Goal: Task Accomplishment & Management: Manage account settings

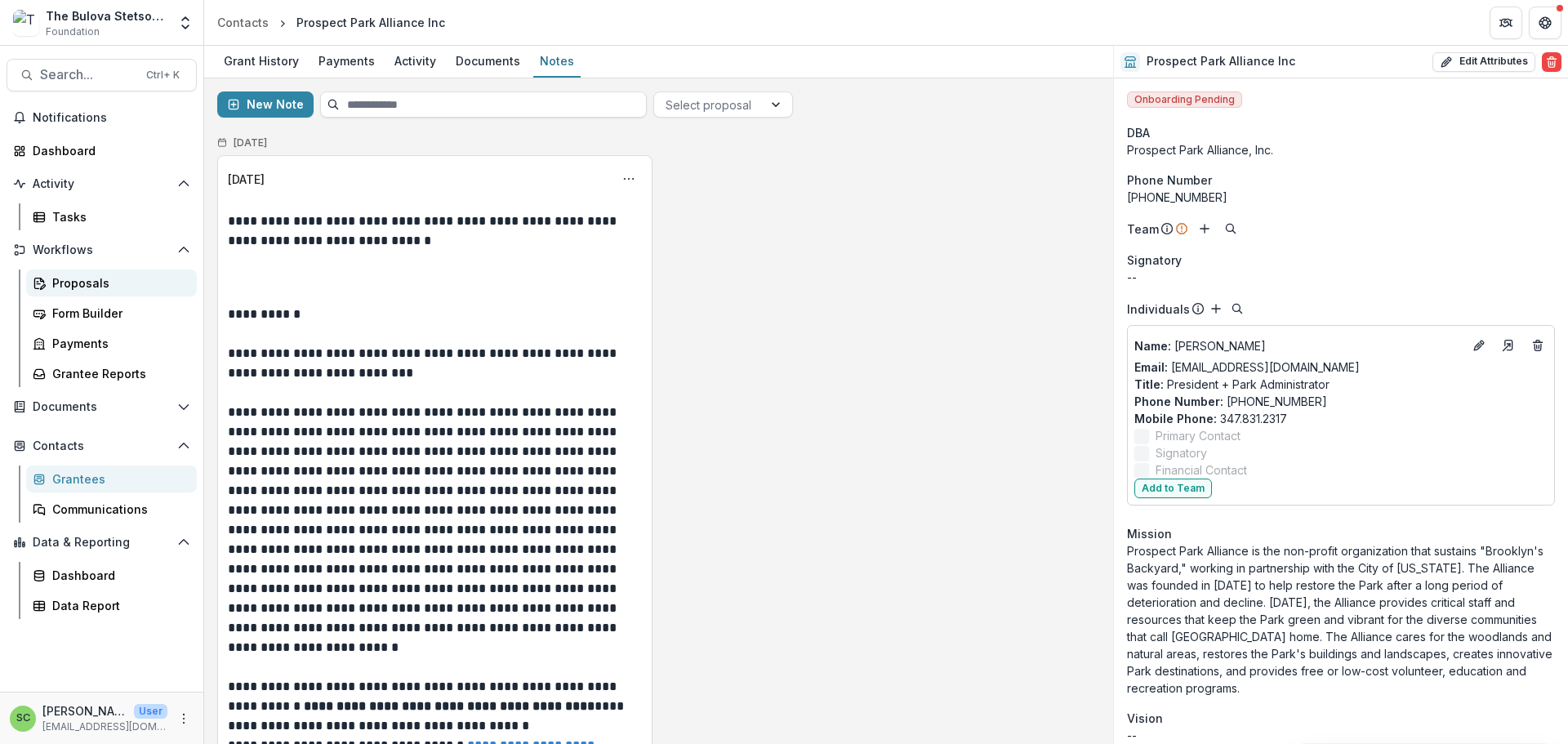
click at [76, 292] on div "Proposals" at bounding box center [118, 283] width 132 height 17
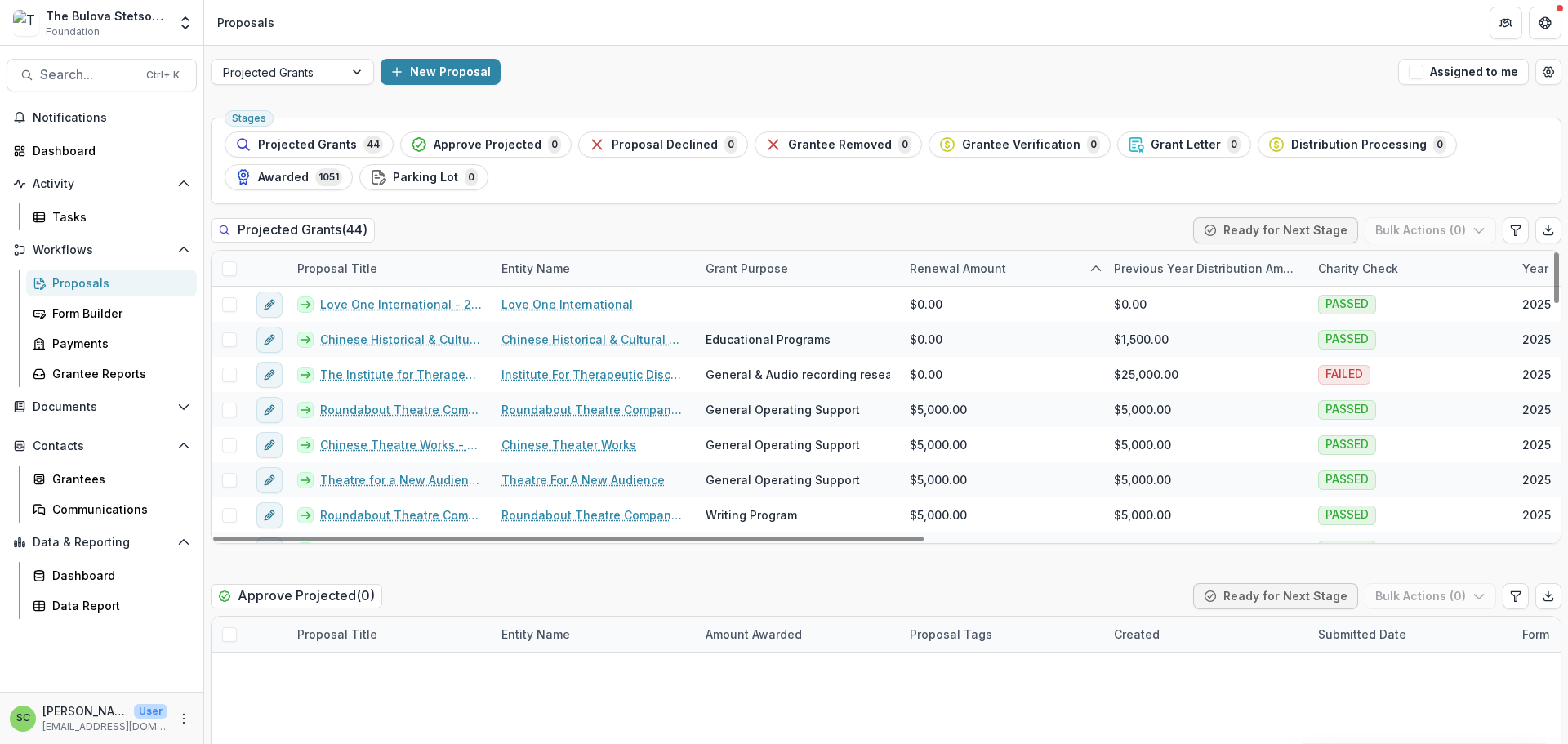
click at [361, 277] on div "Proposal Title" at bounding box center [337, 268] width 99 height 17
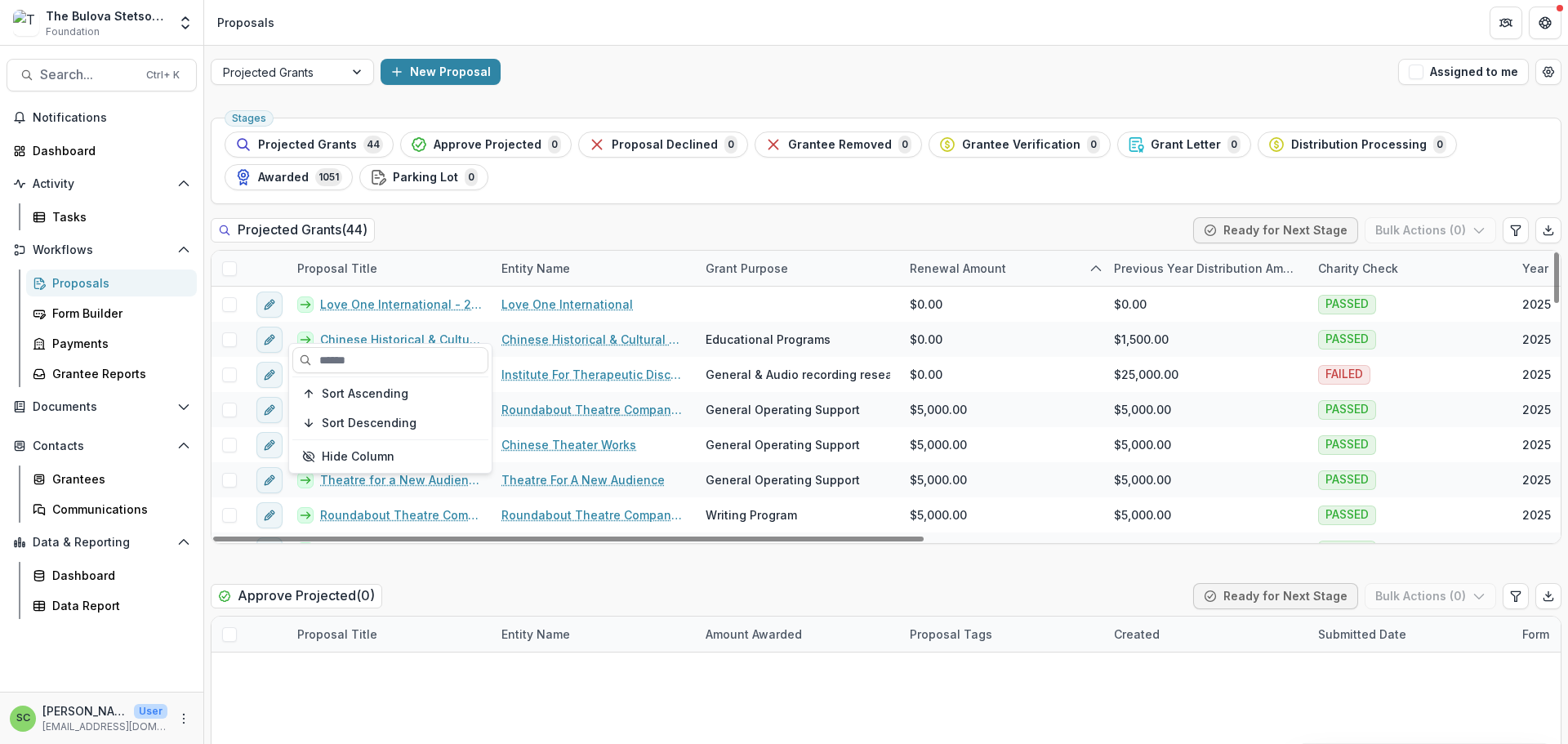
click at [361, 277] on div "Proposal Title" at bounding box center [337, 268] width 99 height 17
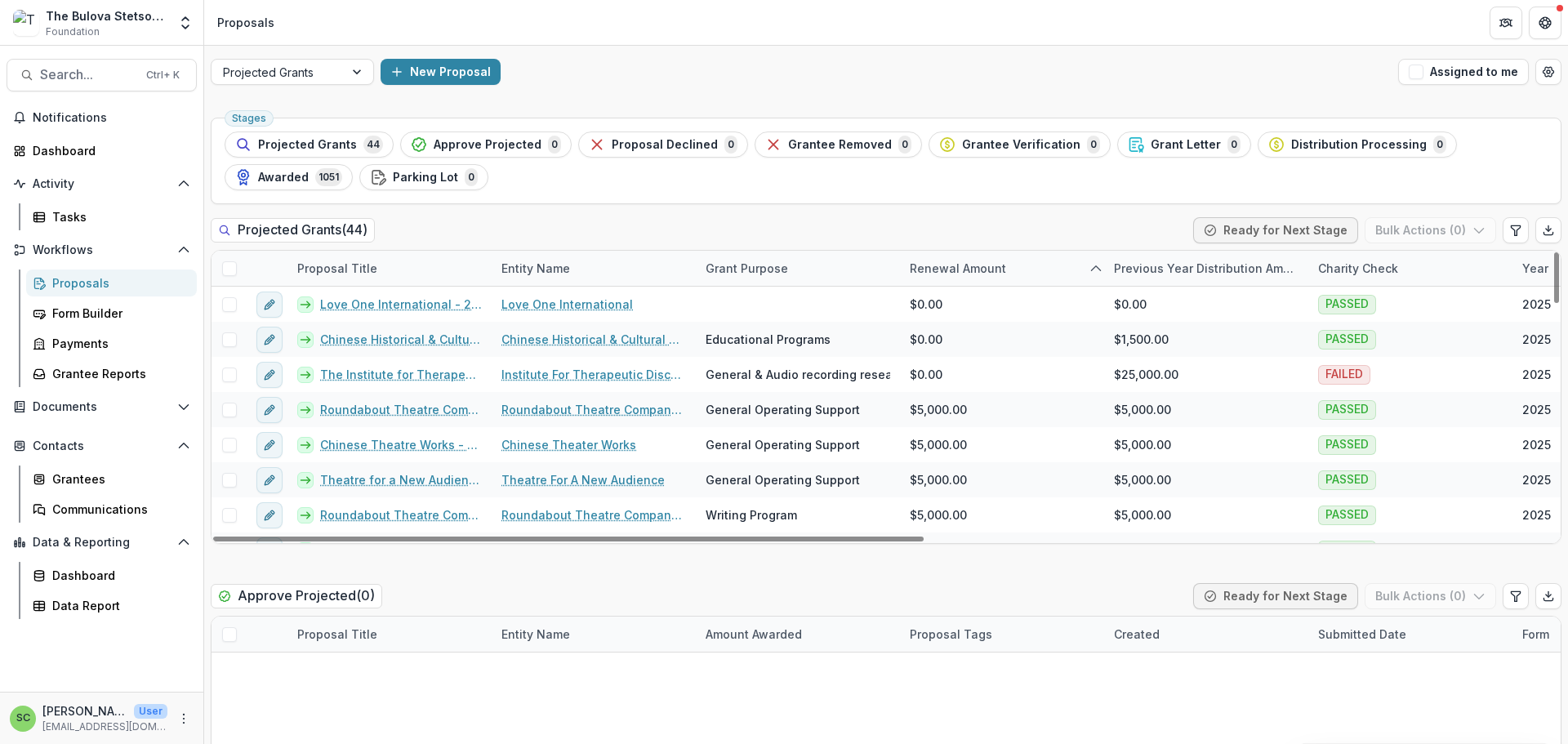
click at [361, 277] on div "Proposal Title" at bounding box center [337, 268] width 99 height 17
click at [353, 401] on span "Sort Ascending" at bounding box center [365, 393] width 87 height 14
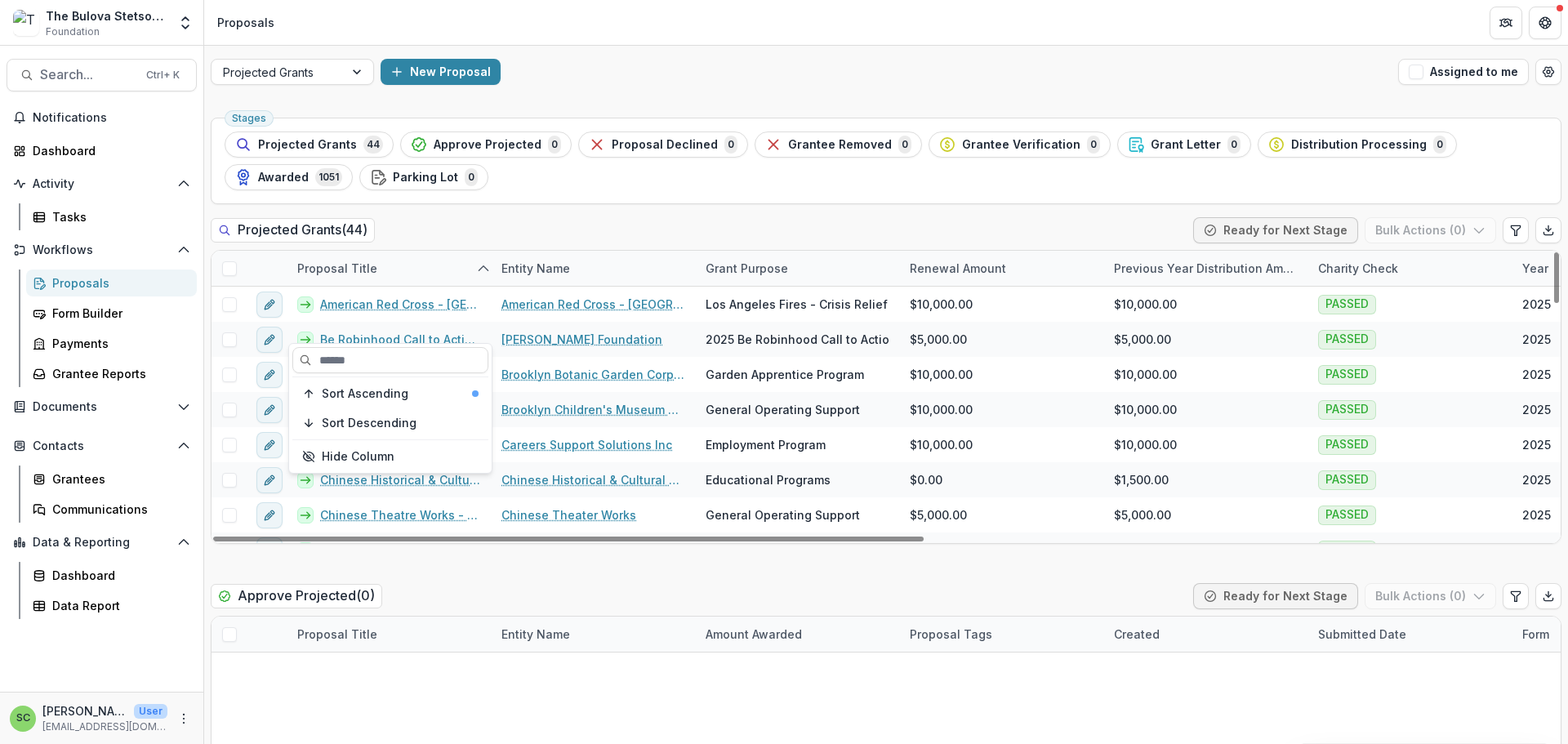
click at [353, 285] on div "Proposal Title" at bounding box center [389, 268] width 204 height 35
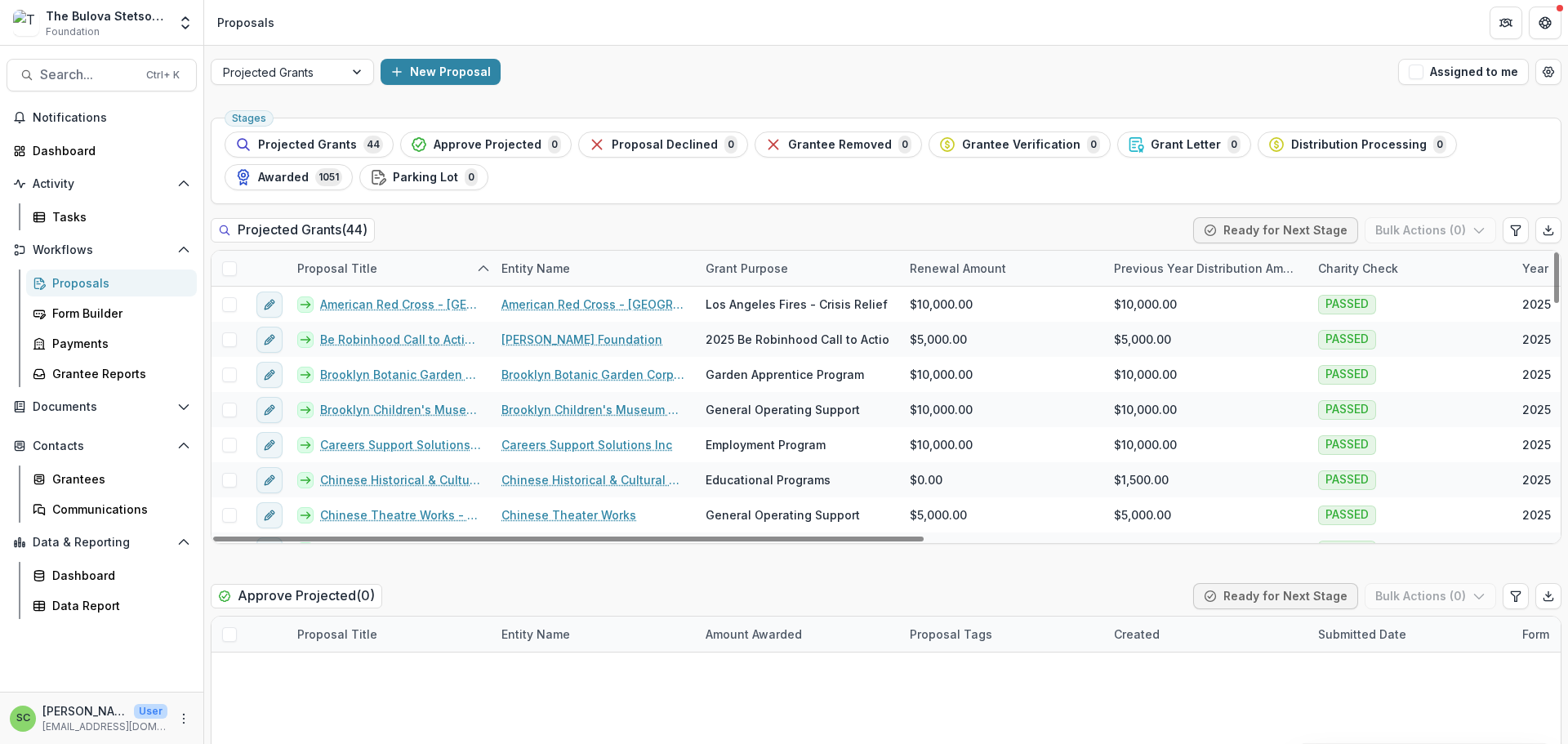
click at [124, 22] on div "The Bulova Stetson Fund" at bounding box center [107, 16] width 122 height 17
click at [165, 31] on div "The Bulova Stetson Fund Foundation Aggregate Analysis Foundations The Bulova St…" at bounding box center [101, 22] width 191 height 32
click at [180, 29] on icon "Open entity switcher" at bounding box center [185, 23] width 17 height 17
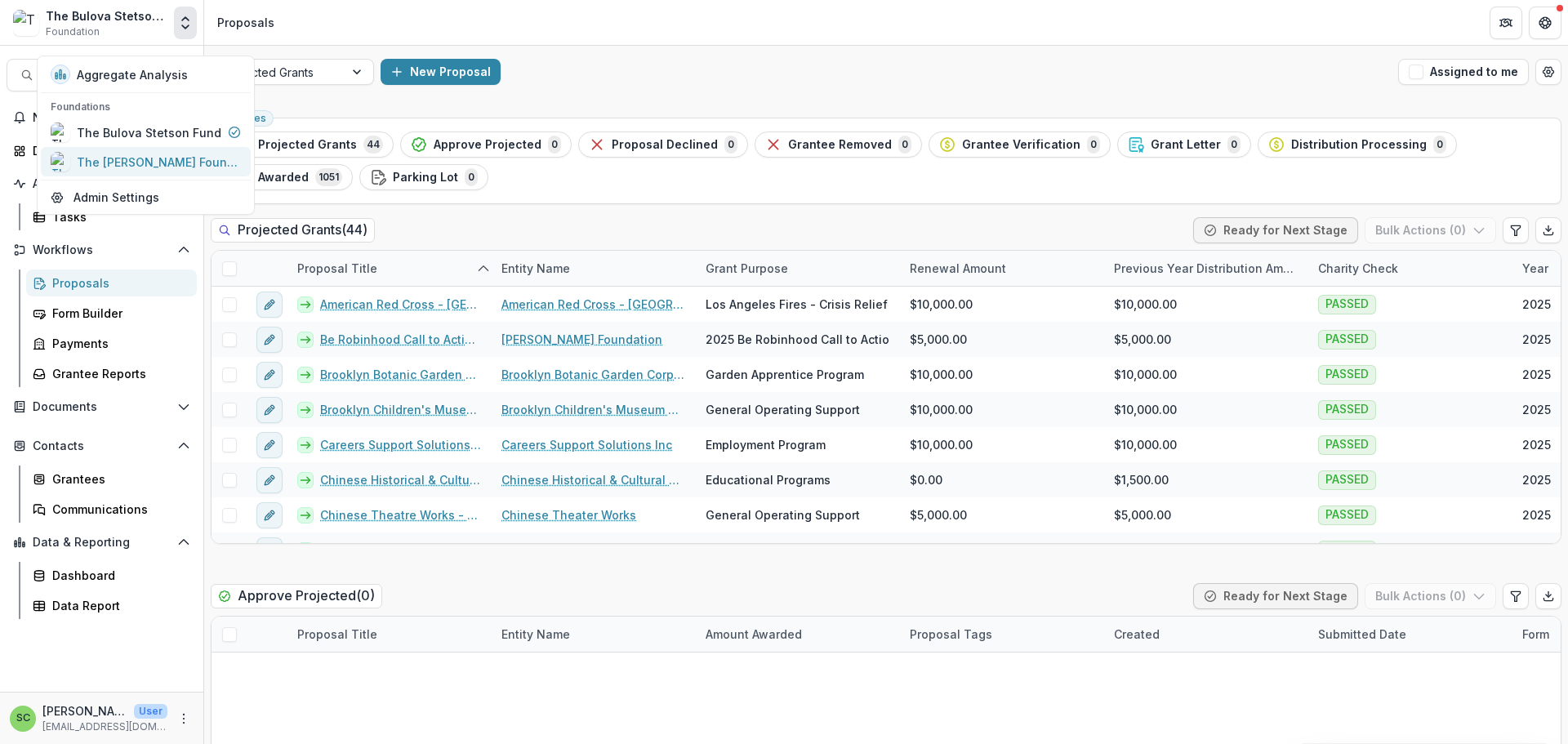
click at [107, 171] on div "The [PERSON_NAME] Foundation" at bounding box center [145, 161] width 190 height 19
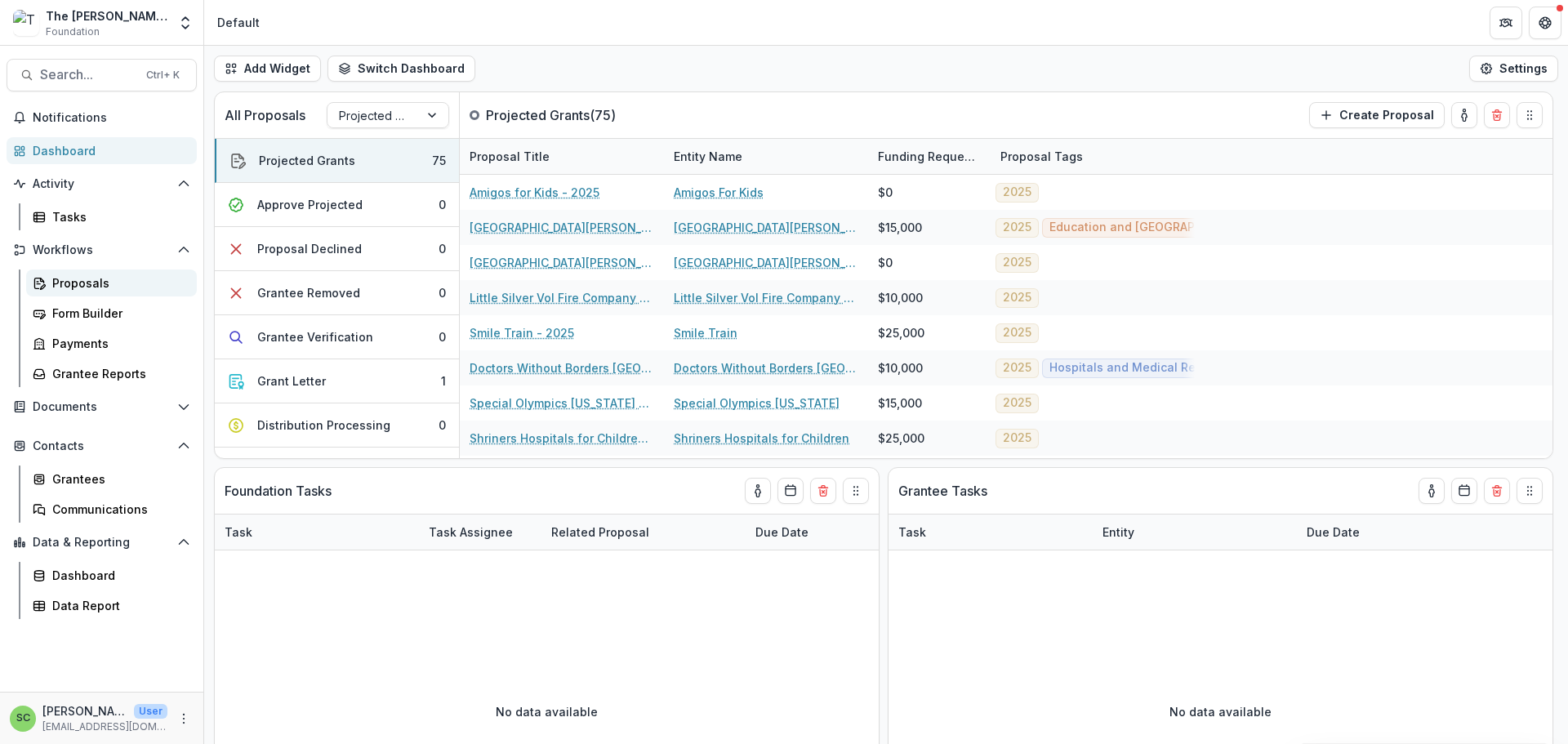
click at [101, 292] on div "Proposals" at bounding box center [118, 283] width 132 height 17
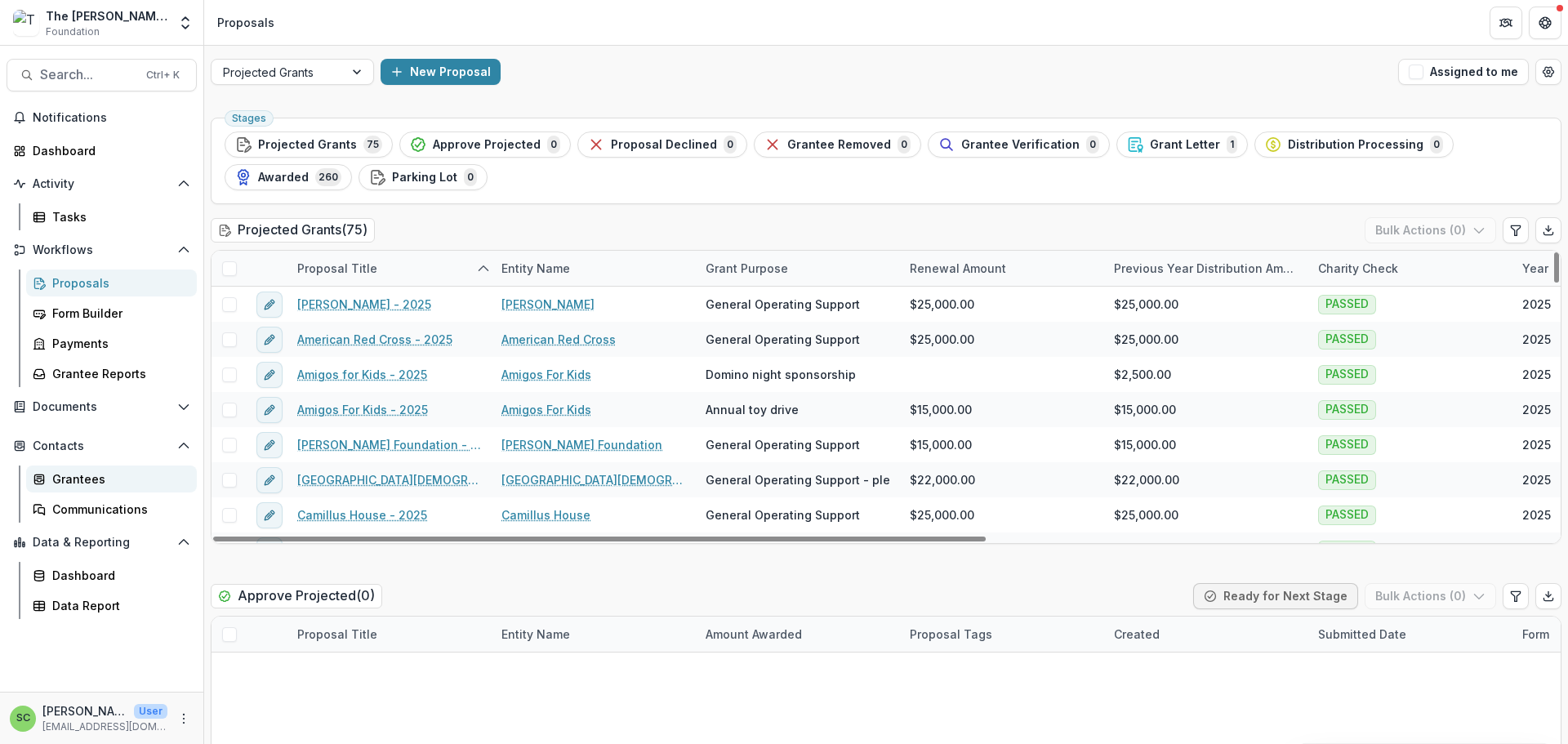
click at [93, 488] on div "Grantees" at bounding box center [118, 479] width 132 height 17
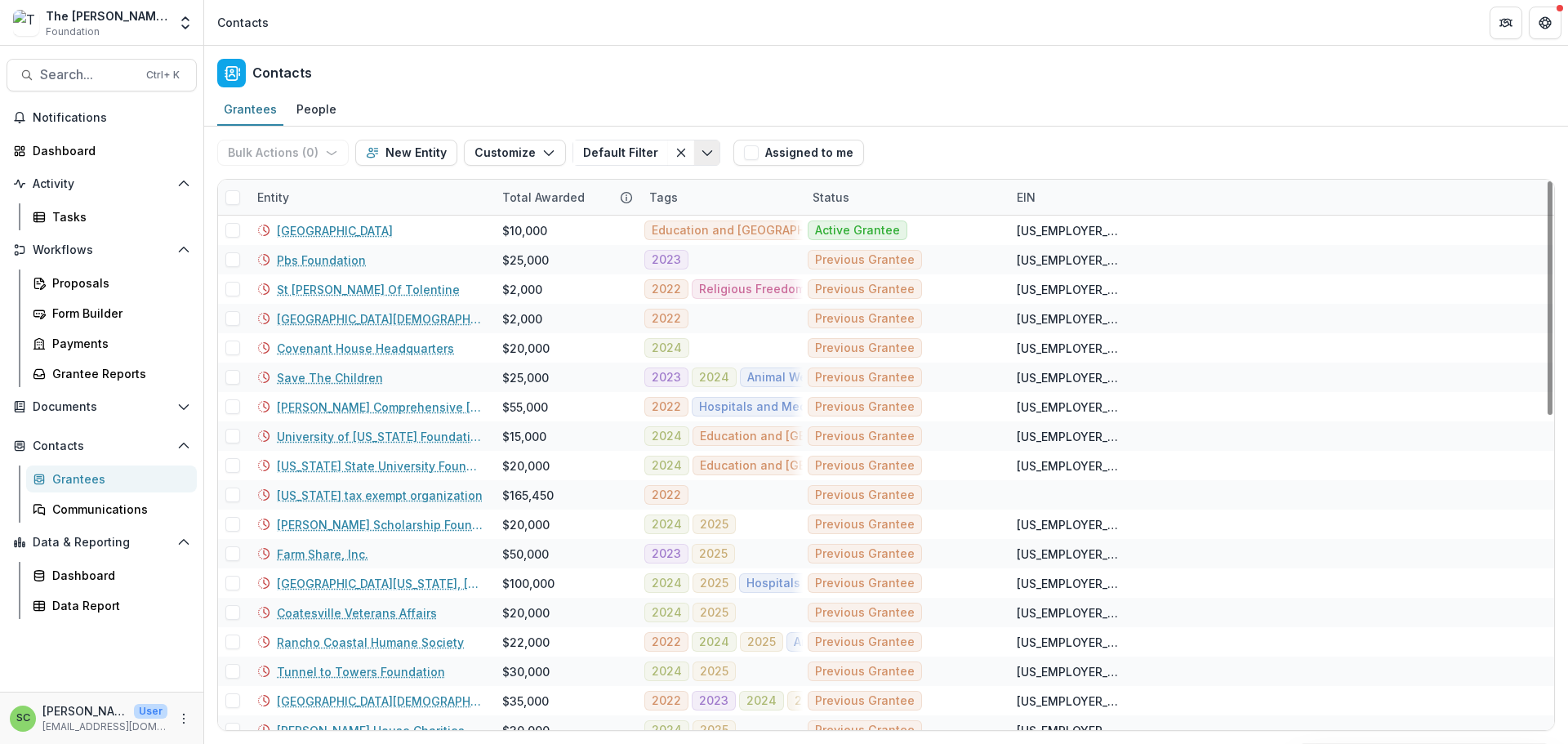
click at [720, 166] on button "Toggle menu" at bounding box center [707, 153] width 26 height 26
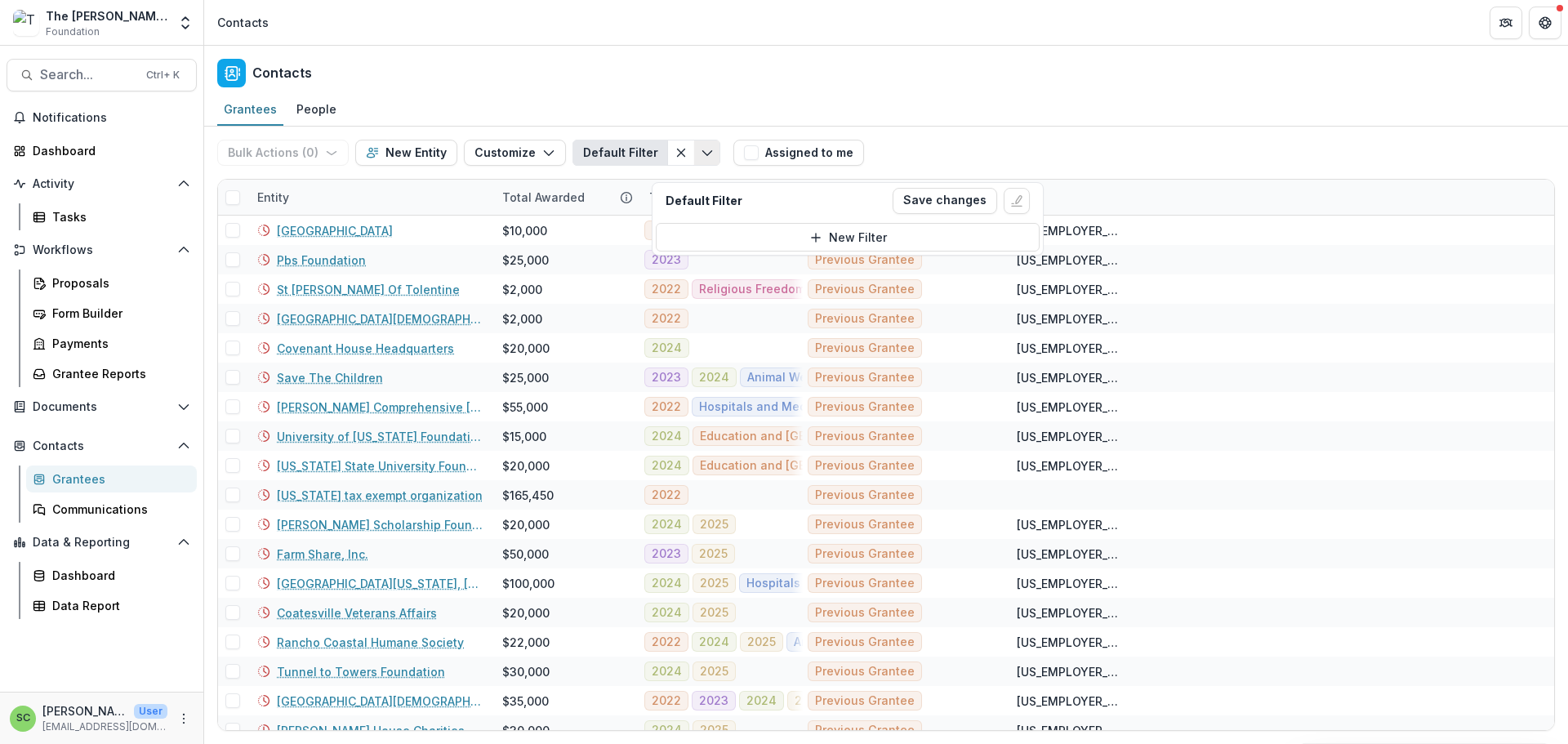
click at [712, 156] on polyline "Toggle menu" at bounding box center [707, 153] width 9 height 5
click at [831, 246] on div "New Filter" at bounding box center [857, 237] width 58 height 17
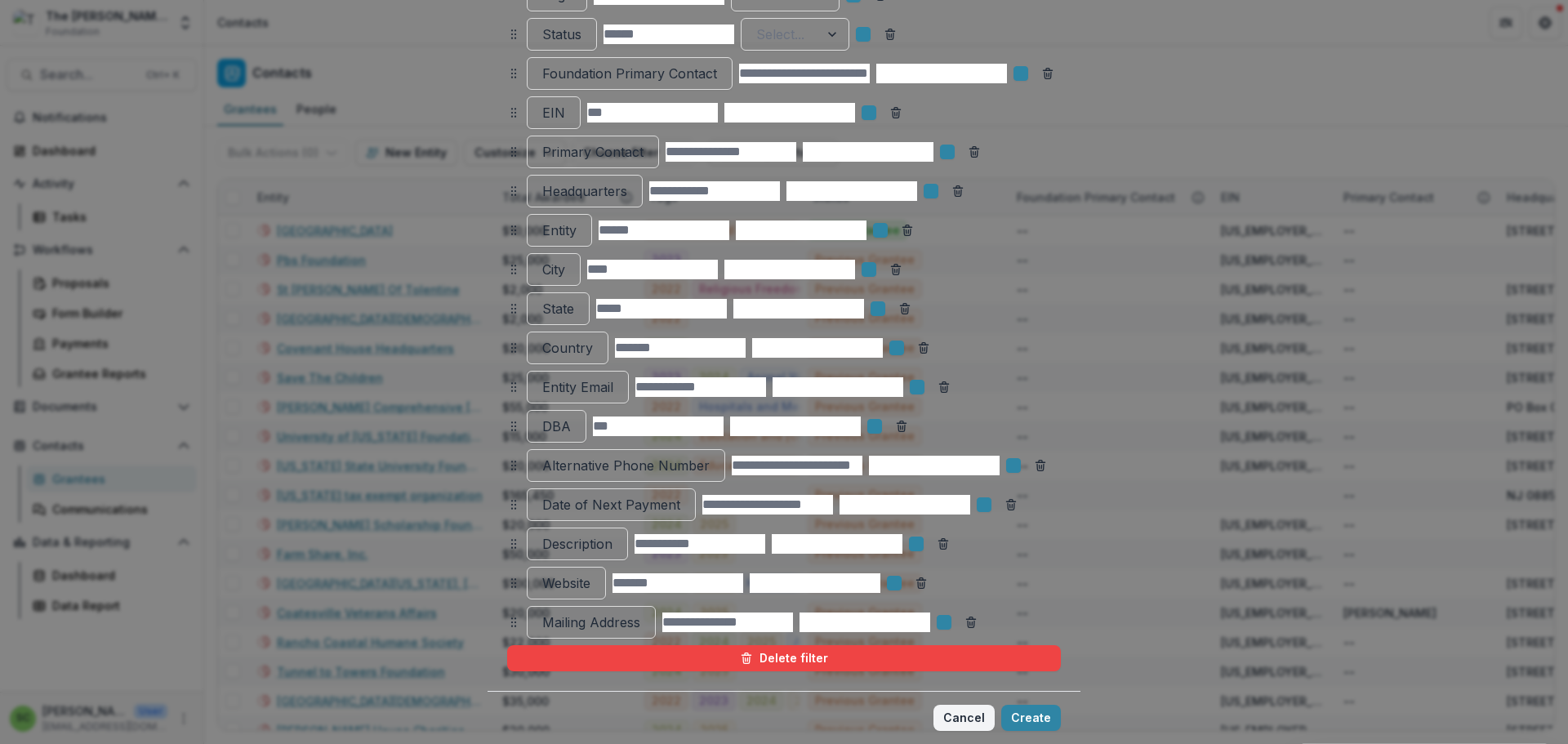
scroll to position [680, 0]
click at [994, 704] on button "Cancel" at bounding box center [964, 717] width 62 height 26
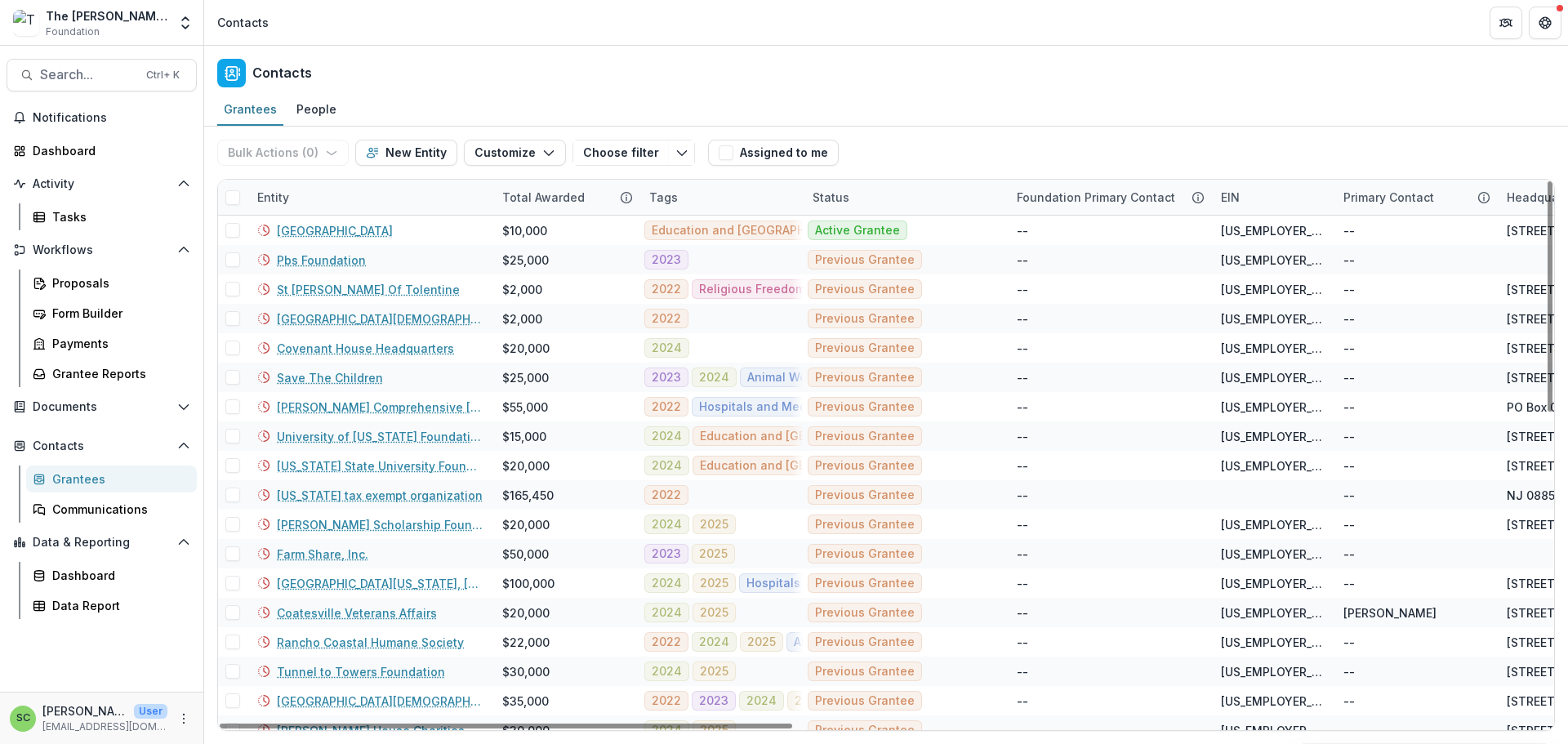
click at [732, 215] on div "Tags" at bounding box center [721, 197] width 163 height 35
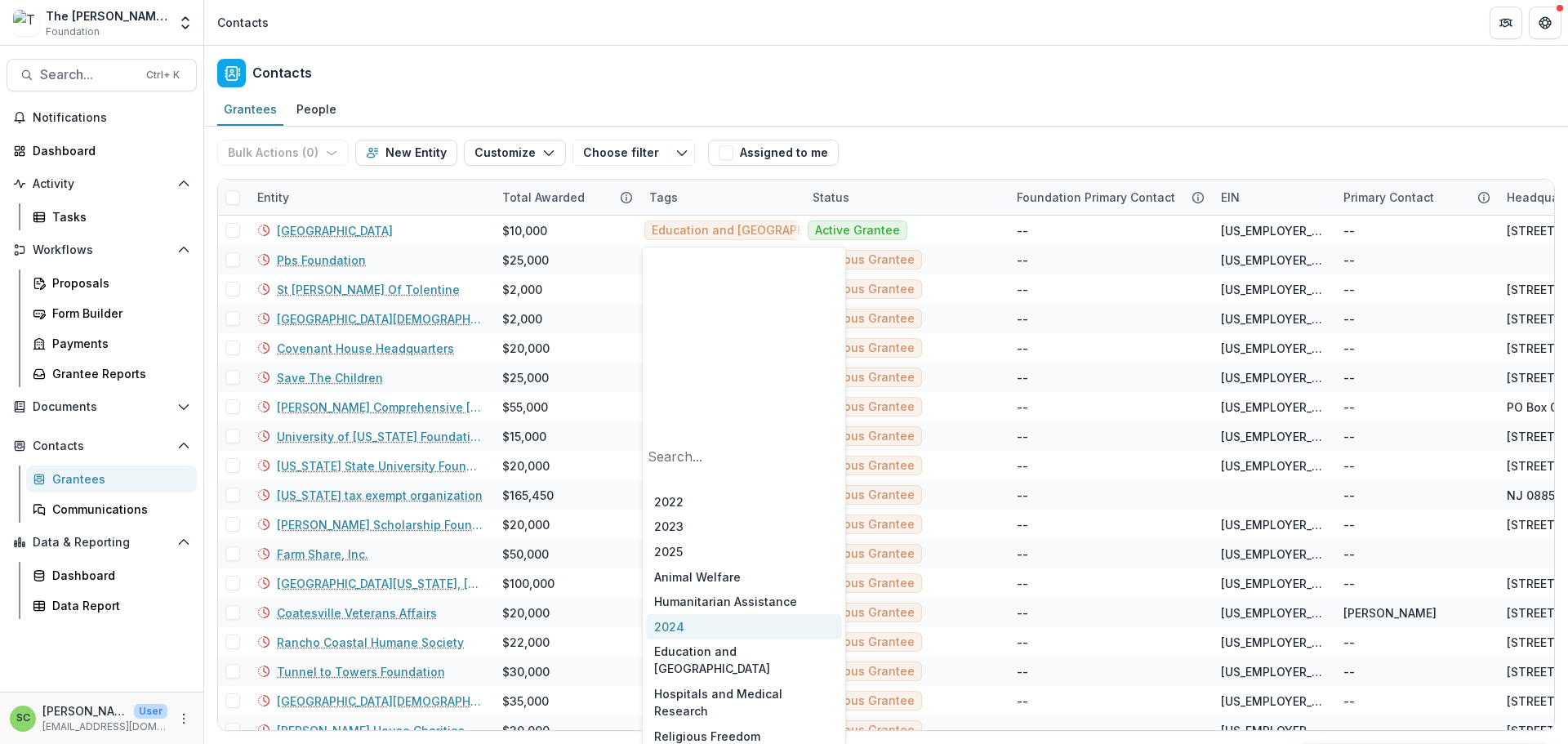
click at [700, 614] on div "2024" at bounding box center [744, 626] width 196 height 25
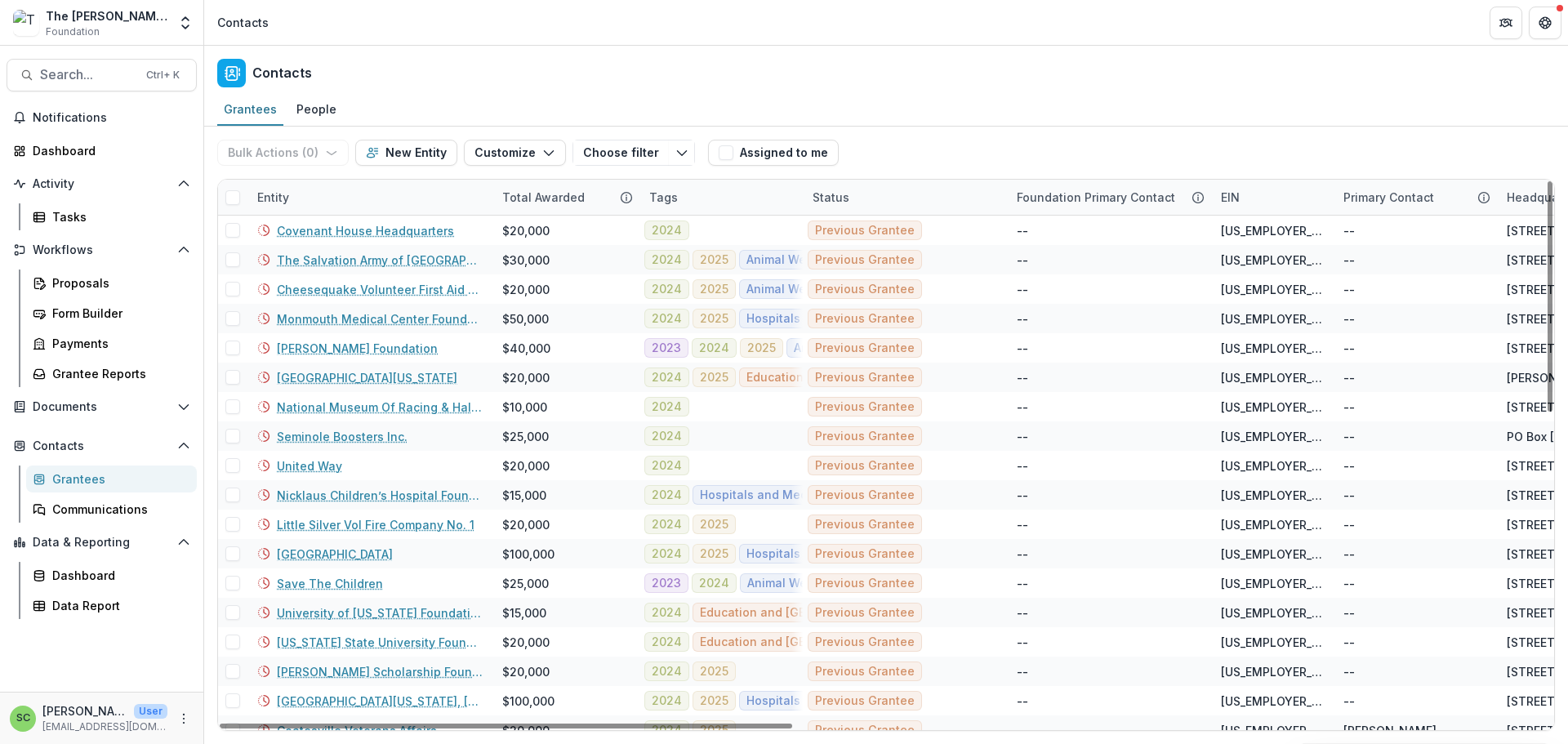
click at [723, 94] on div "Contacts" at bounding box center [886, 70] width 1364 height 48
click at [426, 215] on div "Entity" at bounding box center [370, 197] width 245 height 35
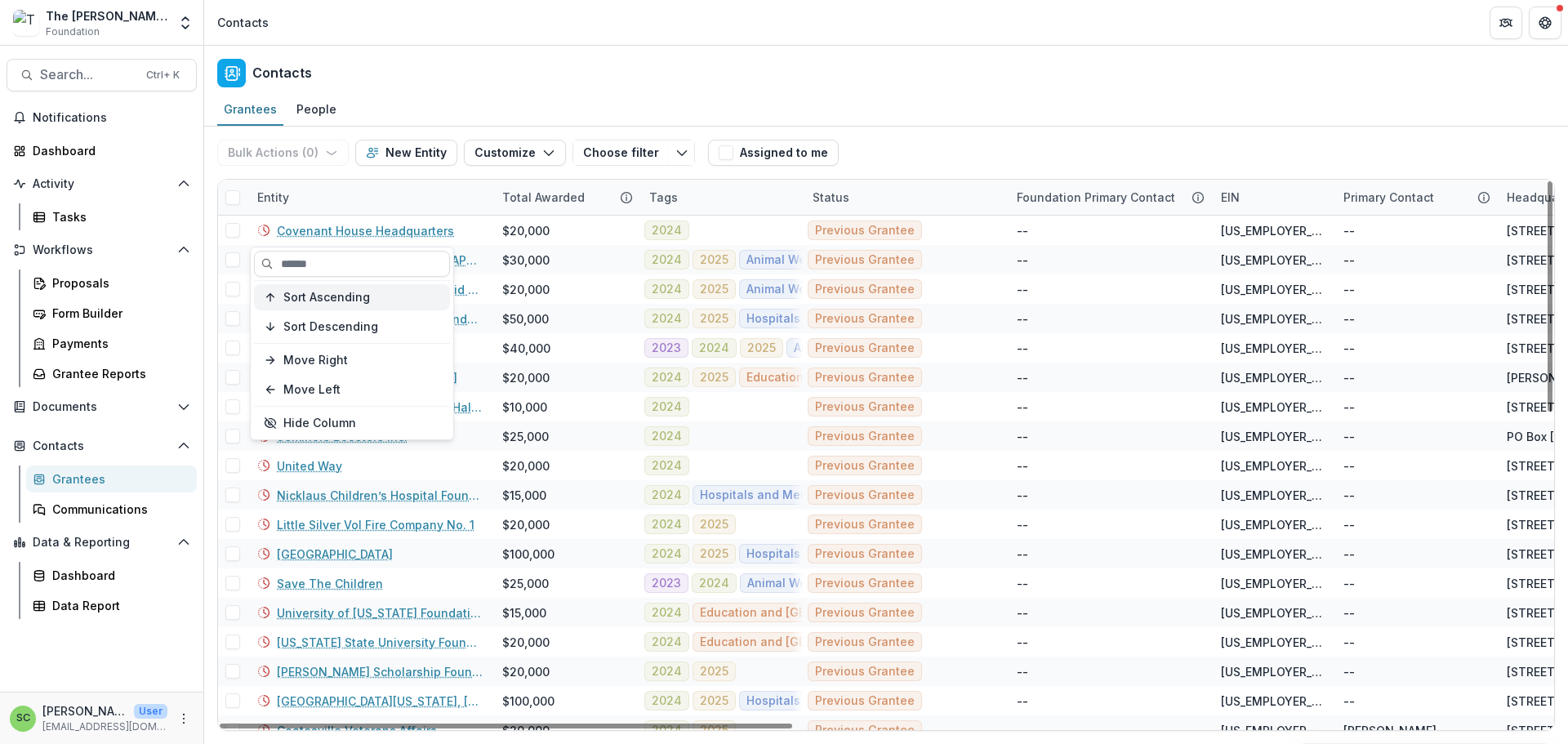
click at [370, 305] on span "Sort Ascending" at bounding box center [327, 297] width 87 height 14
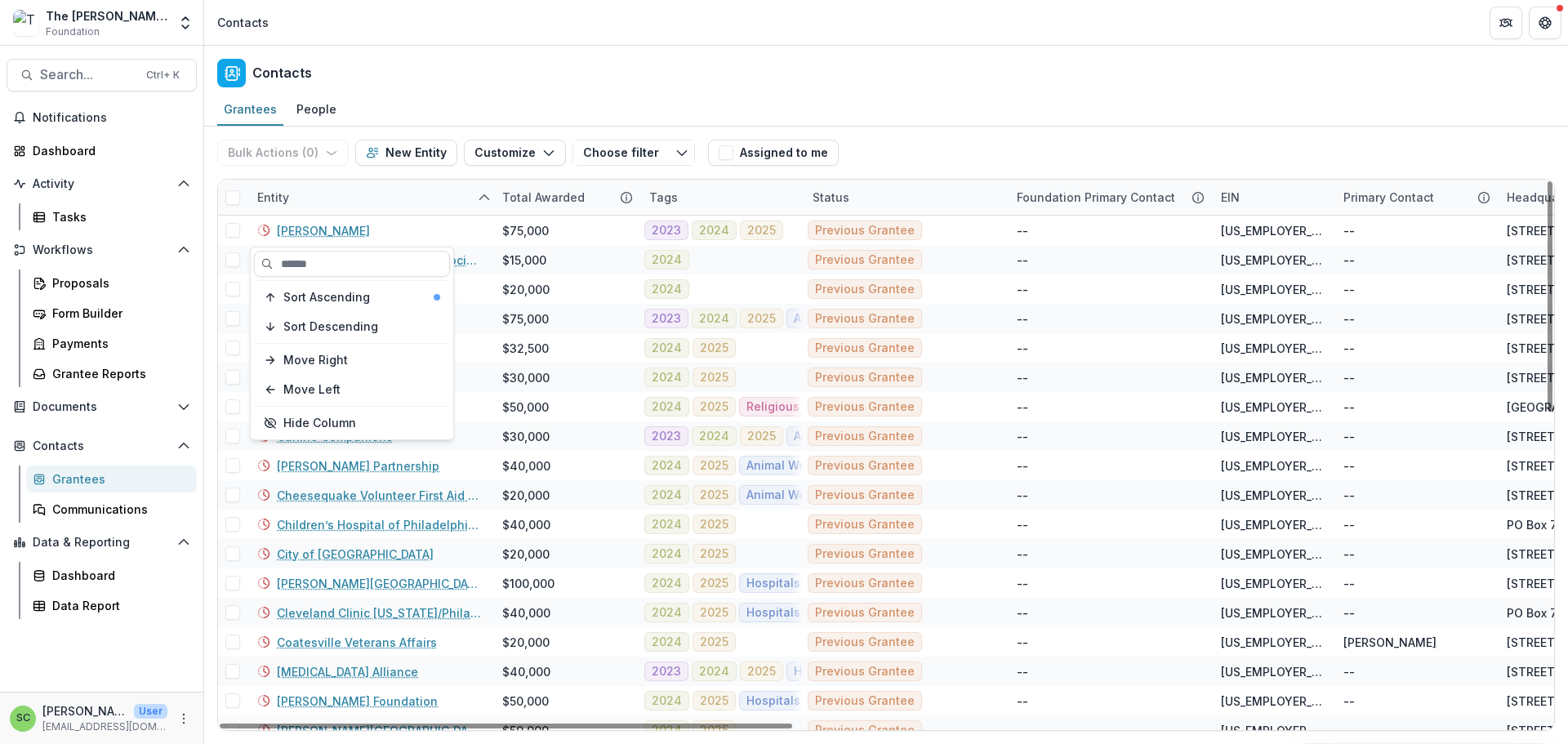
click at [399, 215] on div "Entity" at bounding box center [370, 197] width 245 height 35
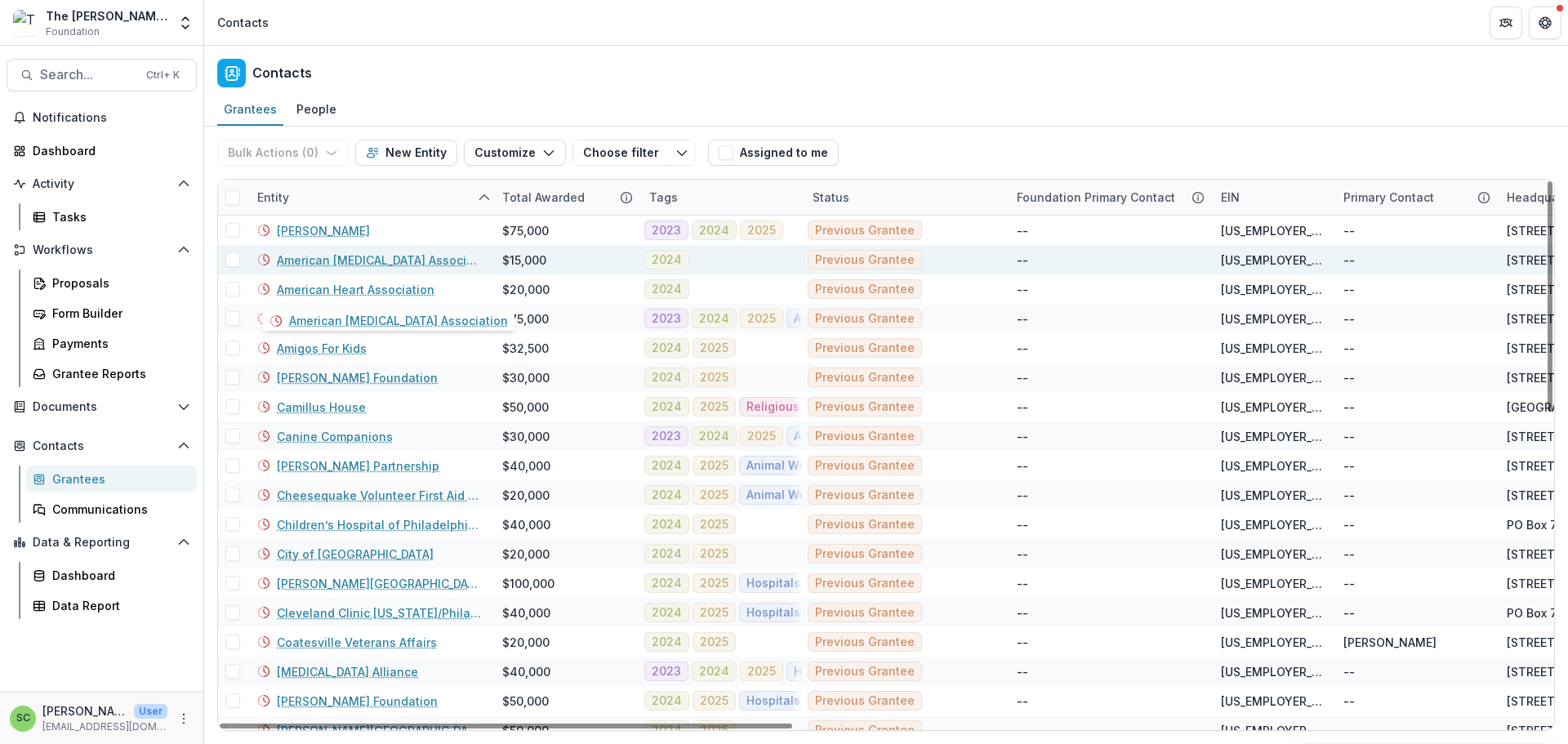
click at [369, 269] on link "American [MEDICAL_DATA] Association" at bounding box center [380, 260] width 206 height 17
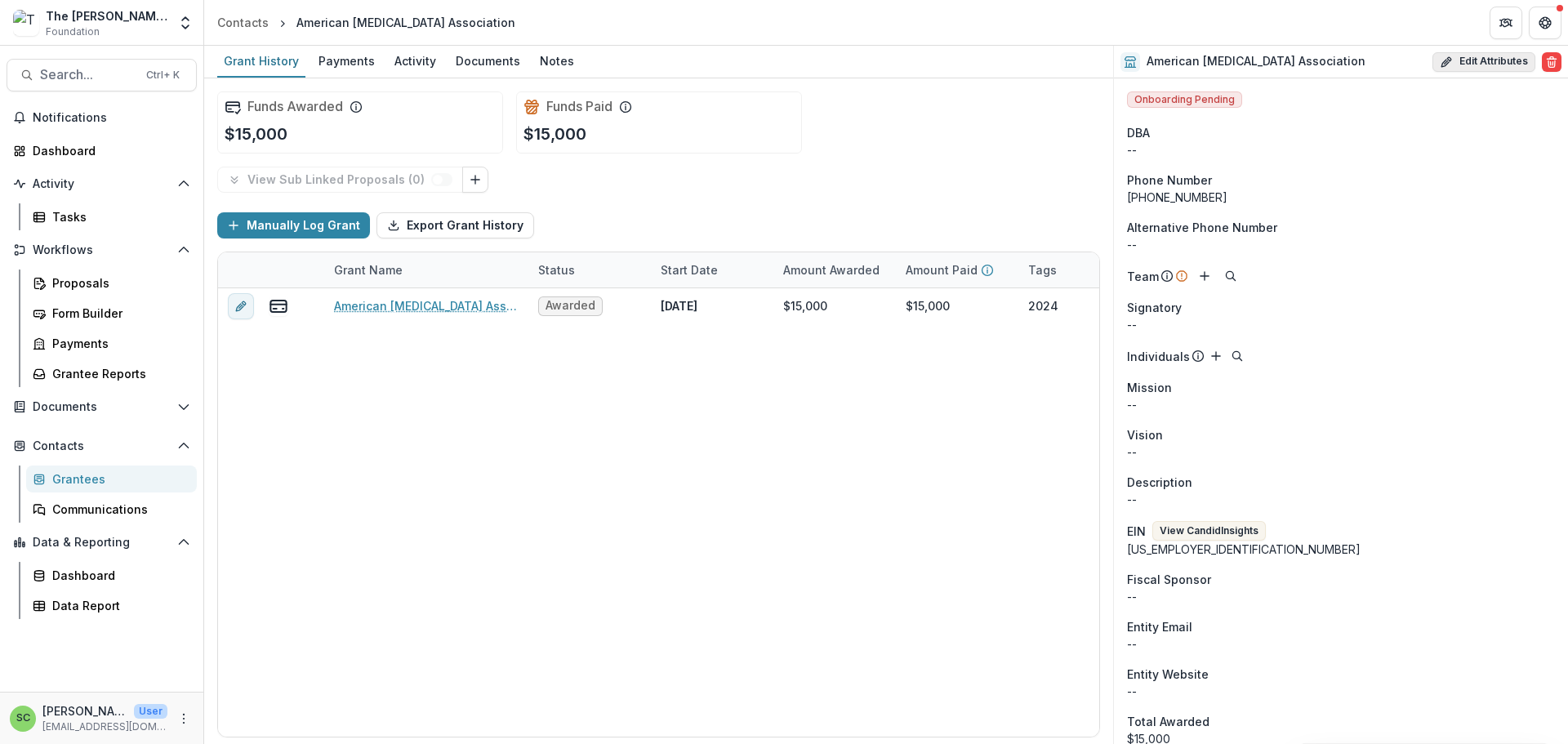
click at [1463, 61] on button "Edit Attributes" at bounding box center [1484, 62] width 103 height 19
select select
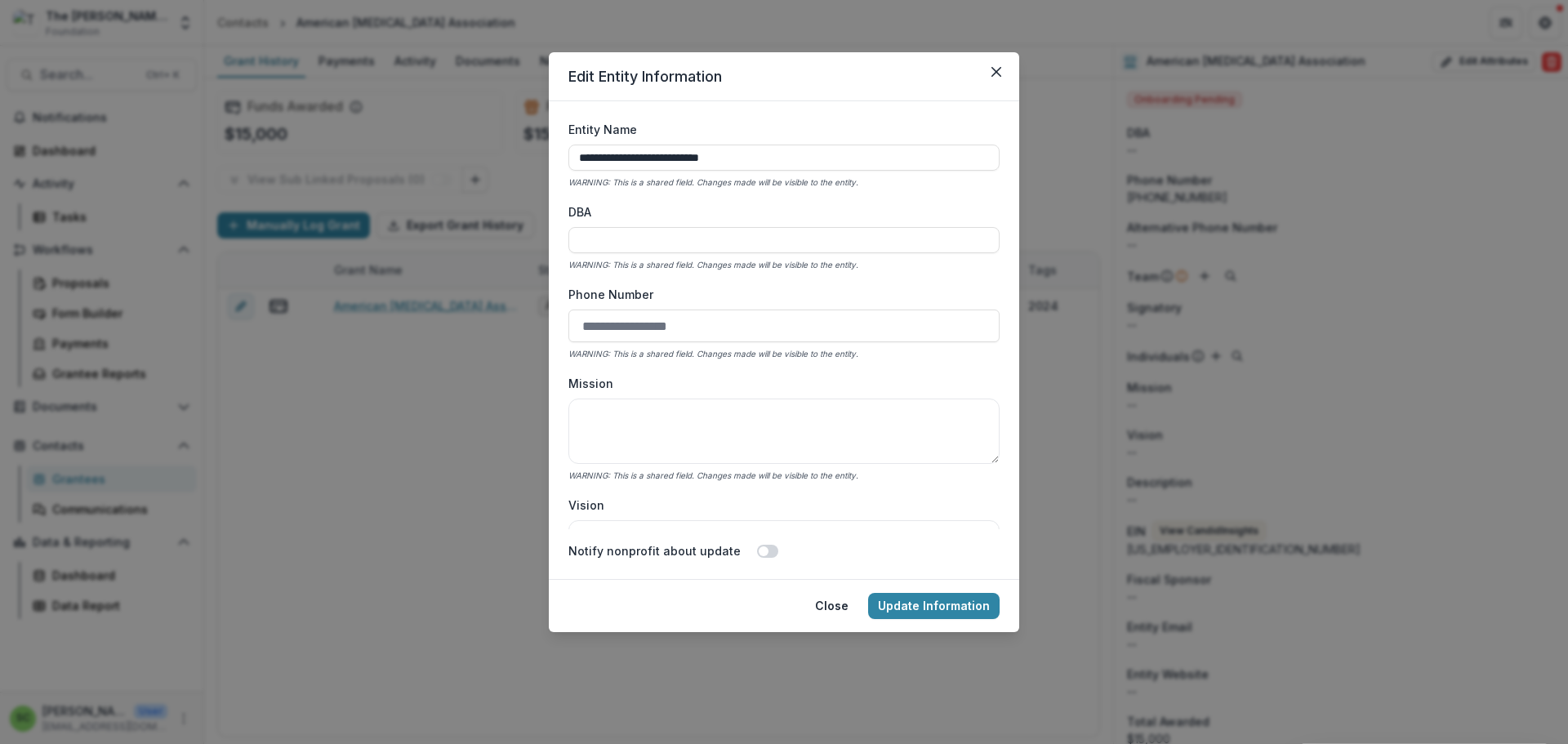
click at [648, 343] on input "Phone Number" at bounding box center [784, 325] width 431 height 32
click at [640, 343] on input "Phone Number" at bounding box center [784, 325] width 431 height 32
paste input "**********"
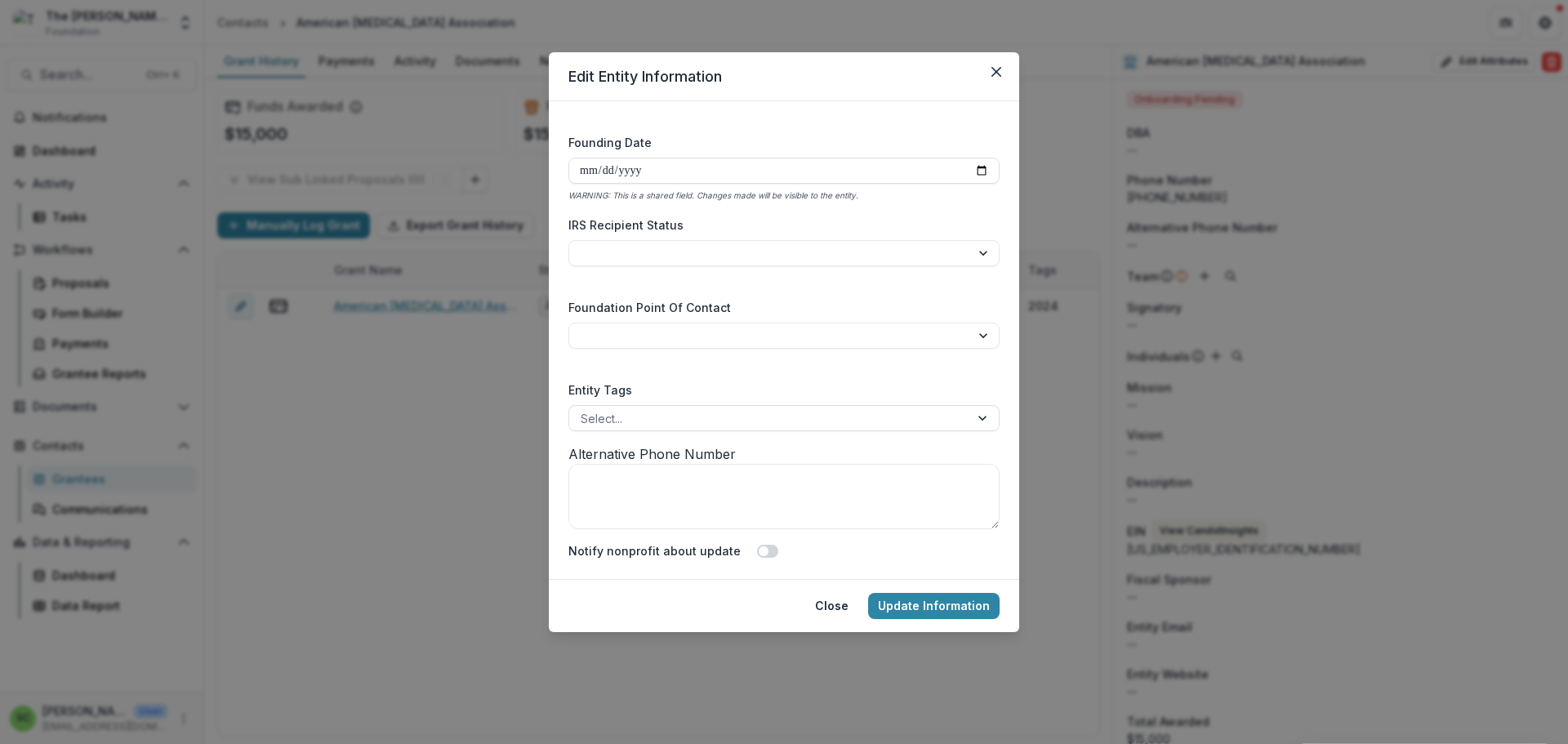
scroll to position [3227, 0]
type input "**********"
click at [577, 485] on textarea "Alternative Phone Number" at bounding box center [784, 496] width 431 height 65
paste textarea "**********"
type textarea "**********"
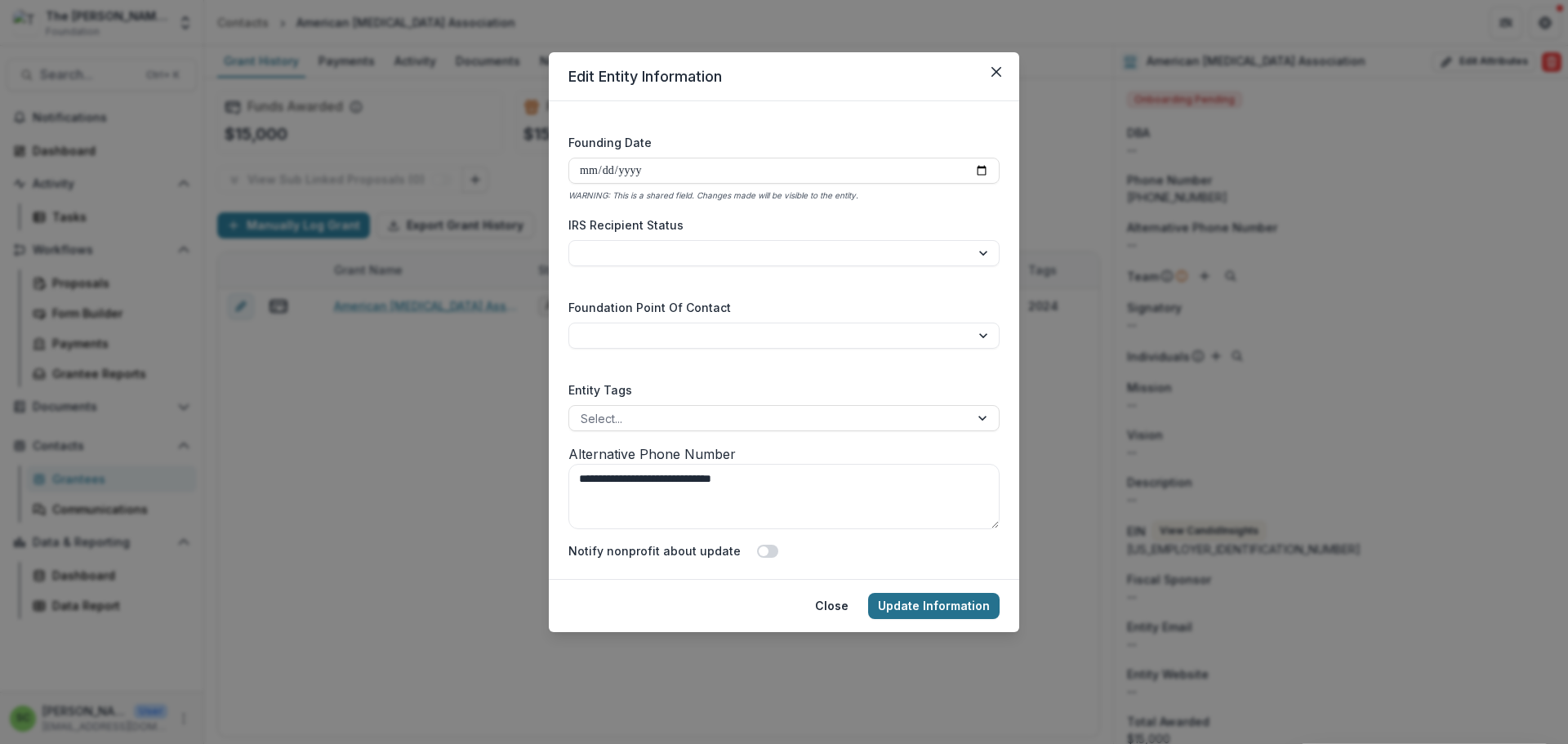
click at [950, 619] on button "Update Information" at bounding box center [934, 606] width 132 height 26
click at [966, 619] on button "Update Information" at bounding box center [934, 606] width 132 height 26
click at [962, 619] on button "Update Information" at bounding box center [934, 606] width 132 height 26
click at [854, 619] on button "Close" at bounding box center [832, 606] width 53 height 26
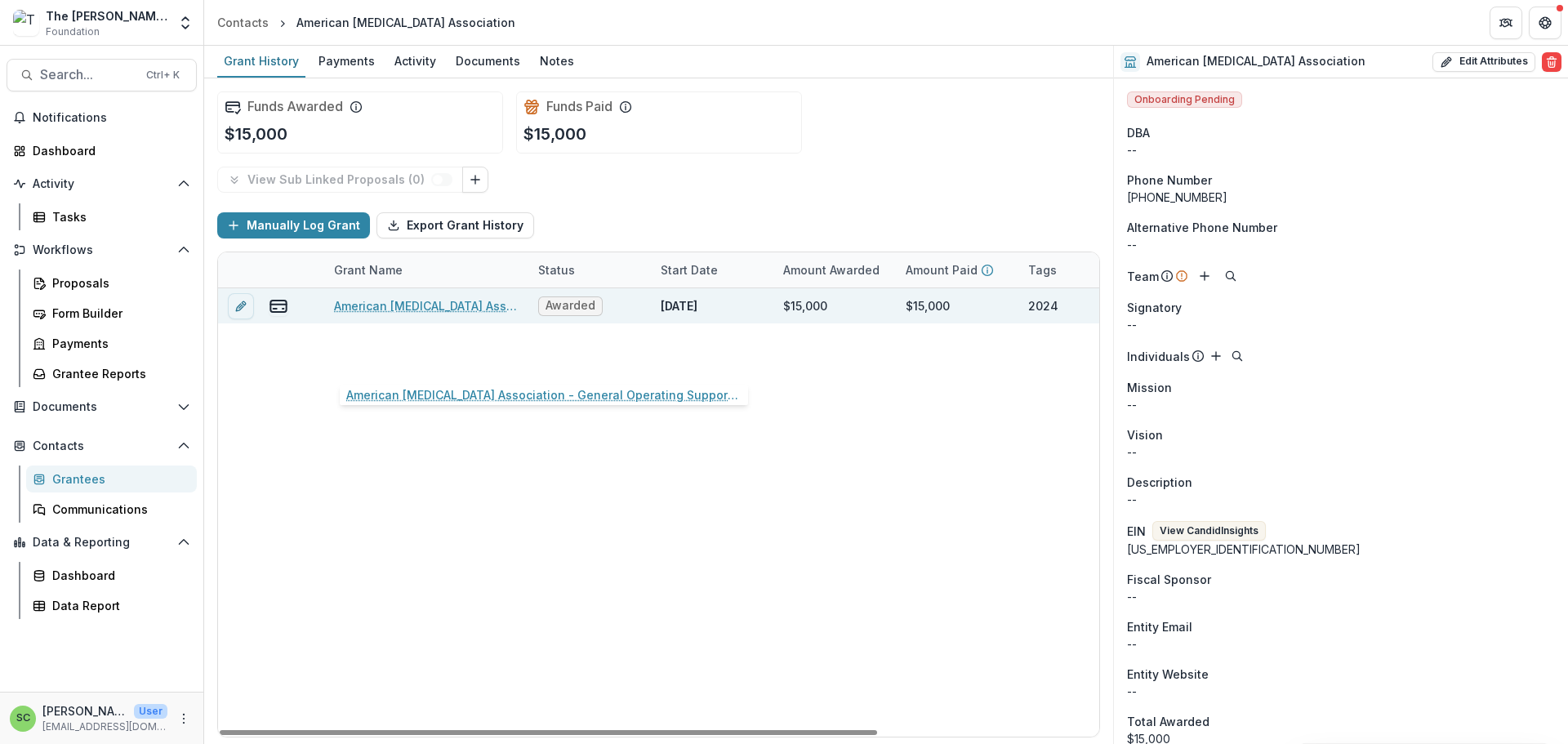
click at [390, 314] on link "American [MEDICAL_DATA] Association - General Operating Support-2024" at bounding box center [426, 306] width 184 height 17
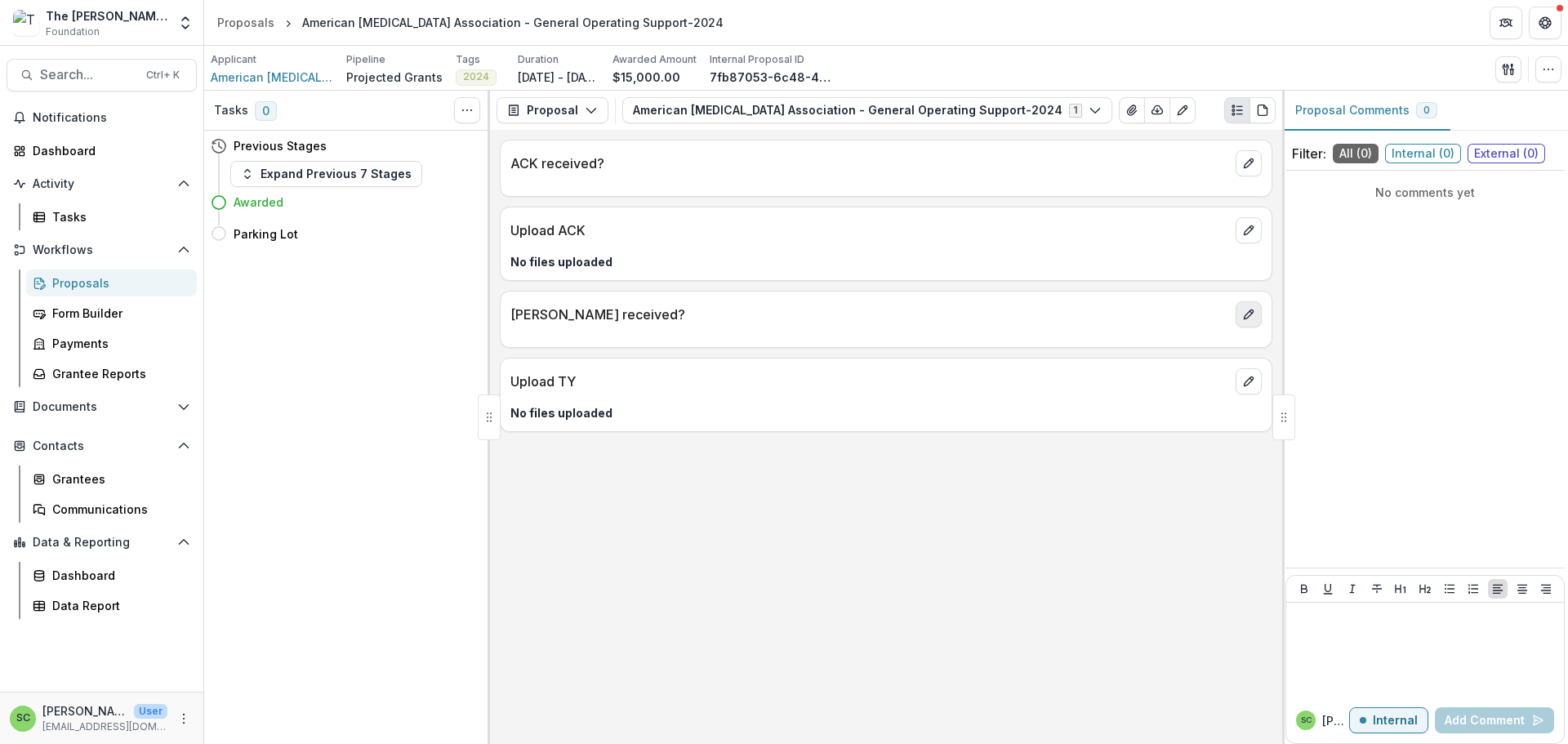
click at [1242, 321] on icon "edit" at bounding box center [1249, 314] width 13 height 13
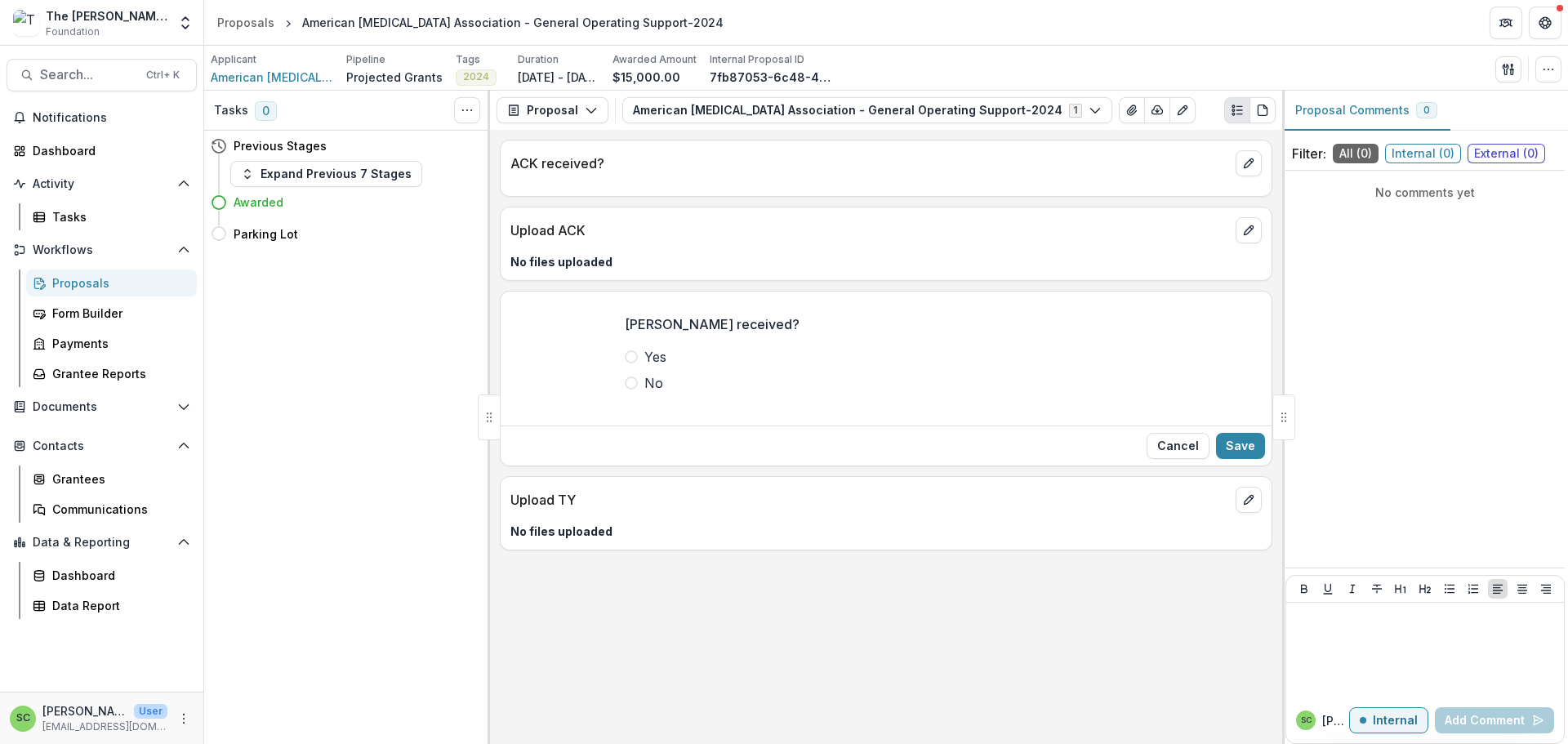
click at [625, 389] on span at bounding box center [632, 383] width 13 height 13
click at [1244, 459] on button "Save" at bounding box center [1240, 446] width 49 height 26
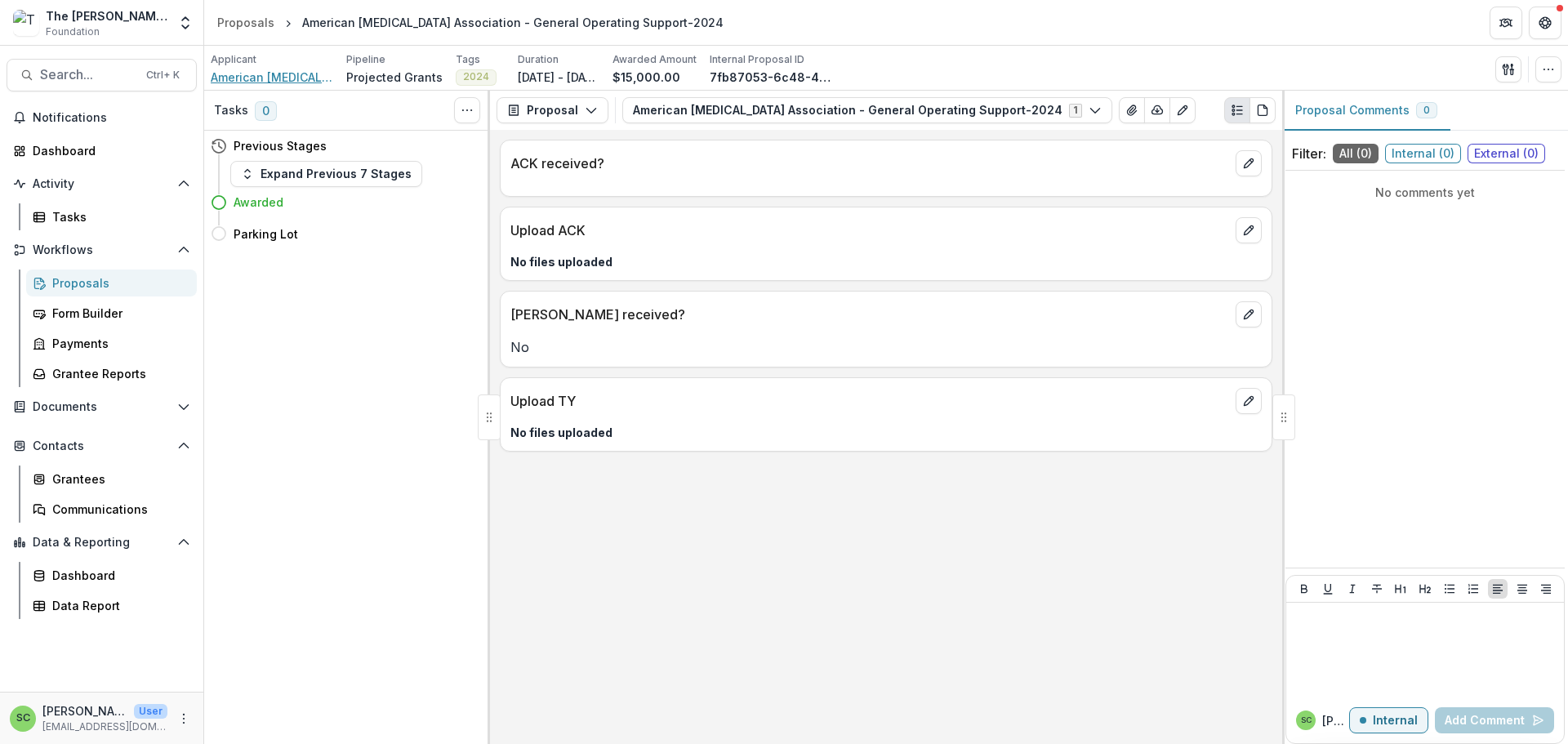
click at [271, 86] on span "American [MEDICAL_DATA] Association" at bounding box center [272, 77] width 122 height 17
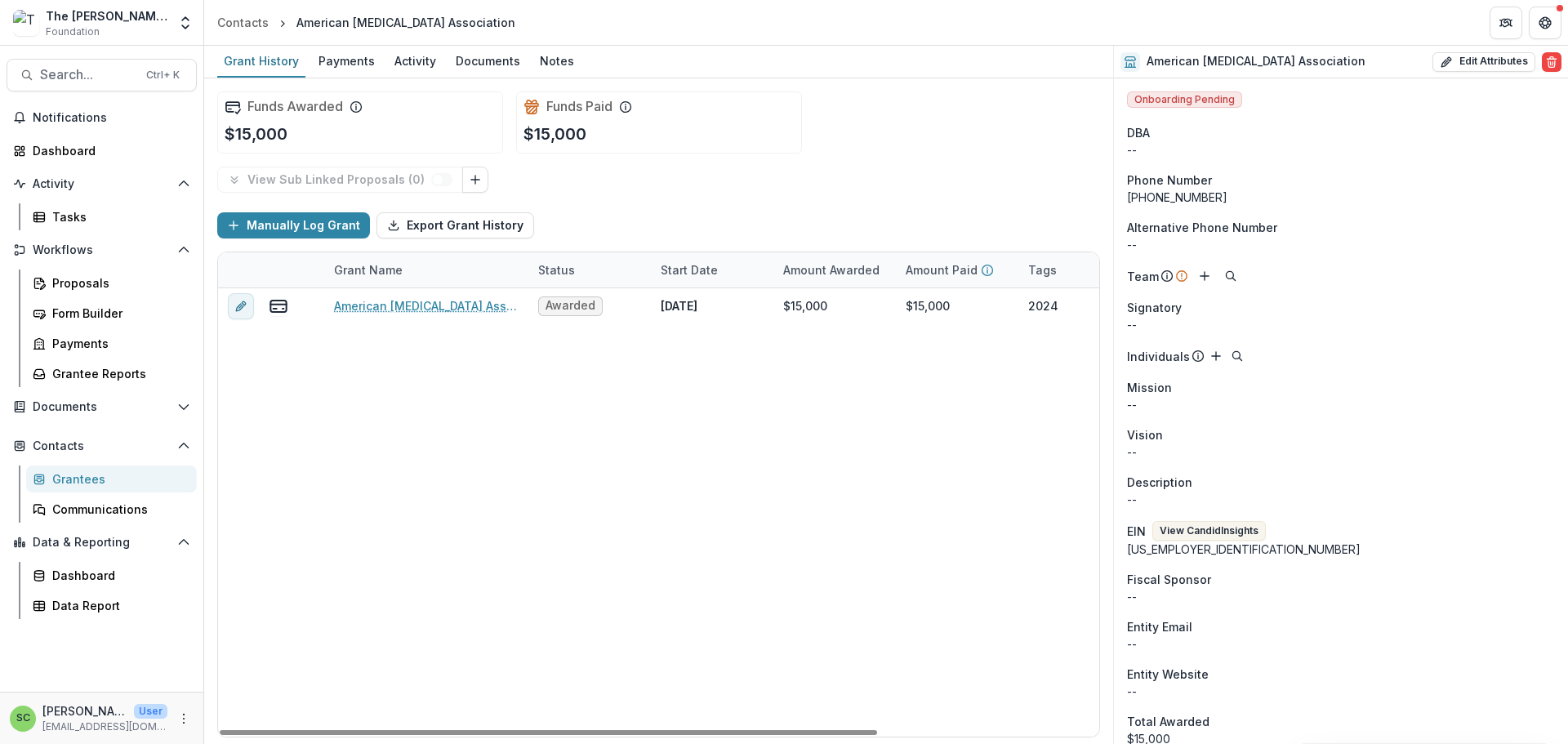
click at [145, 488] on div "Grantees" at bounding box center [118, 479] width 132 height 17
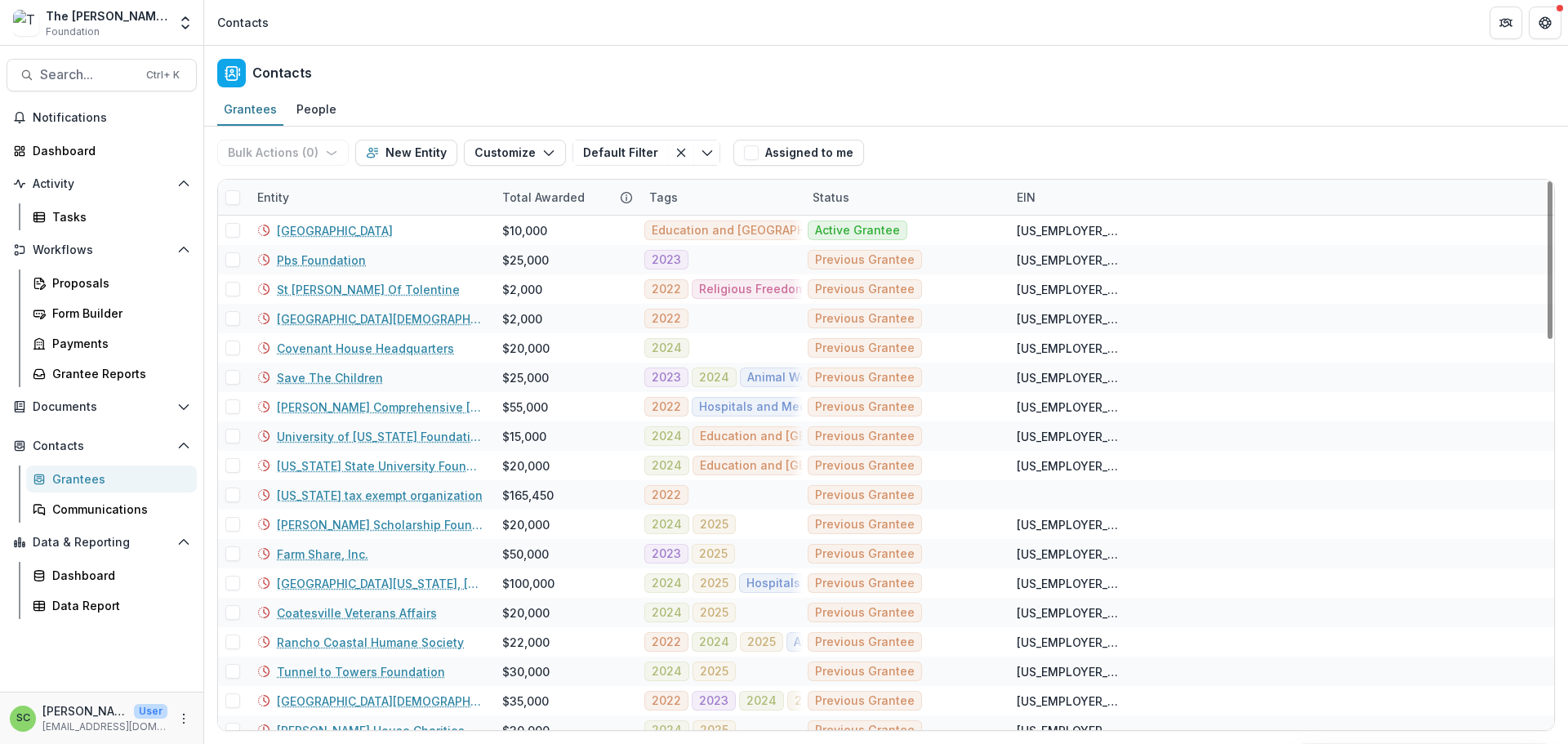
click at [418, 215] on div "Entity" at bounding box center [370, 197] width 245 height 35
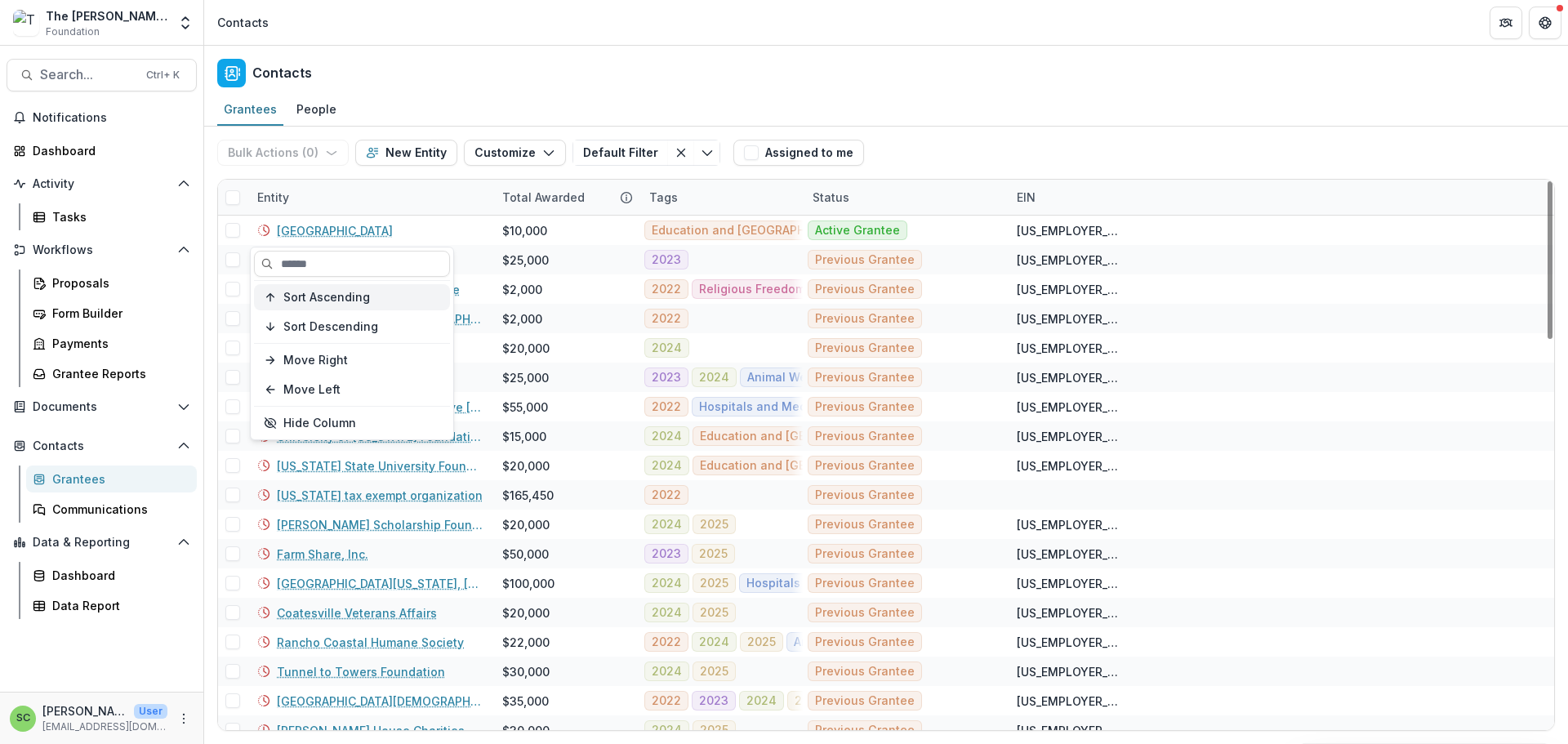
click at [370, 305] on span "Sort Ascending" at bounding box center [327, 297] width 87 height 14
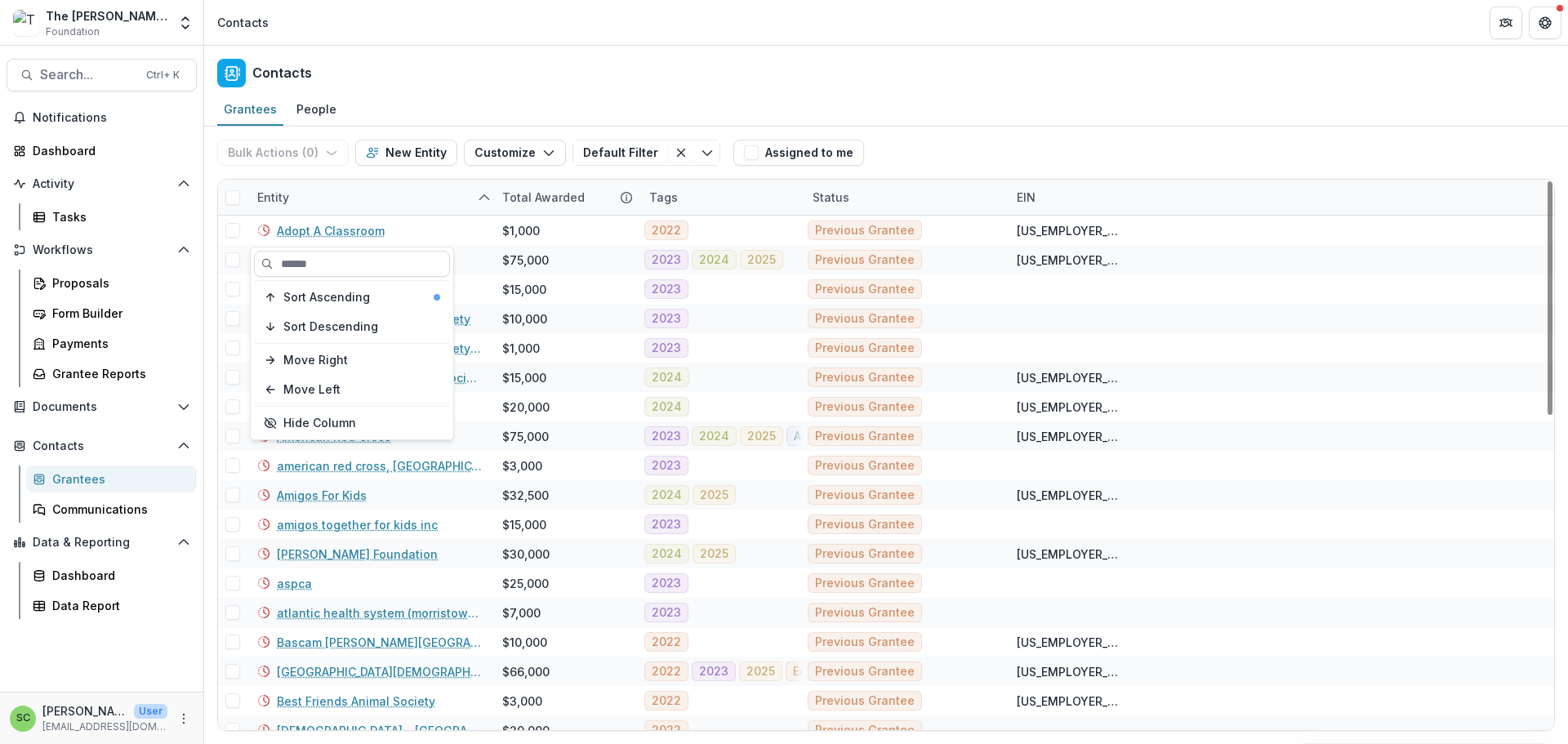
click at [395, 214] on div "Entity" at bounding box center [370, 197] width 245 height 35
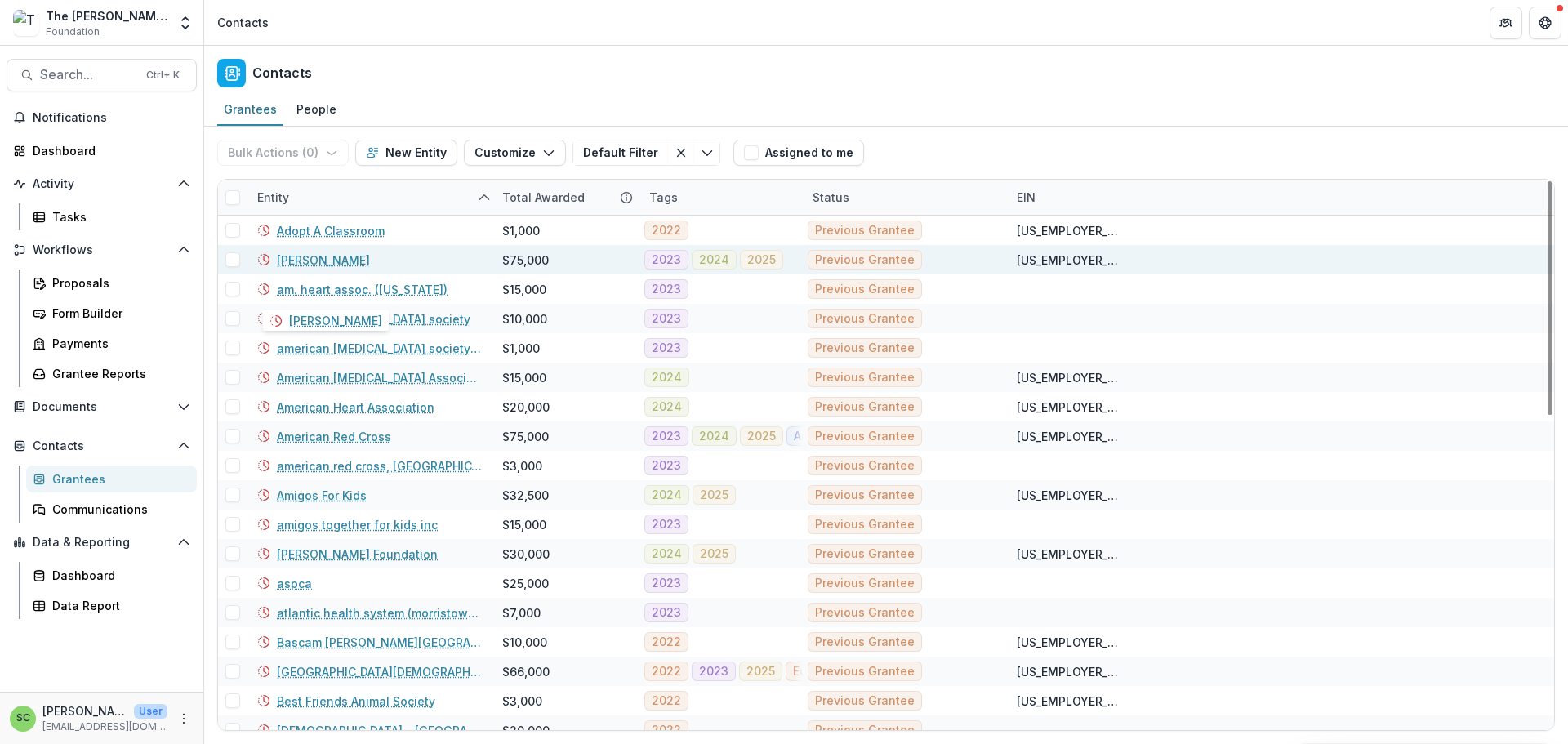
click at [328, 269] on link "[PERSON_NAME]" at bounding box center [323, 260] width 93 height 17
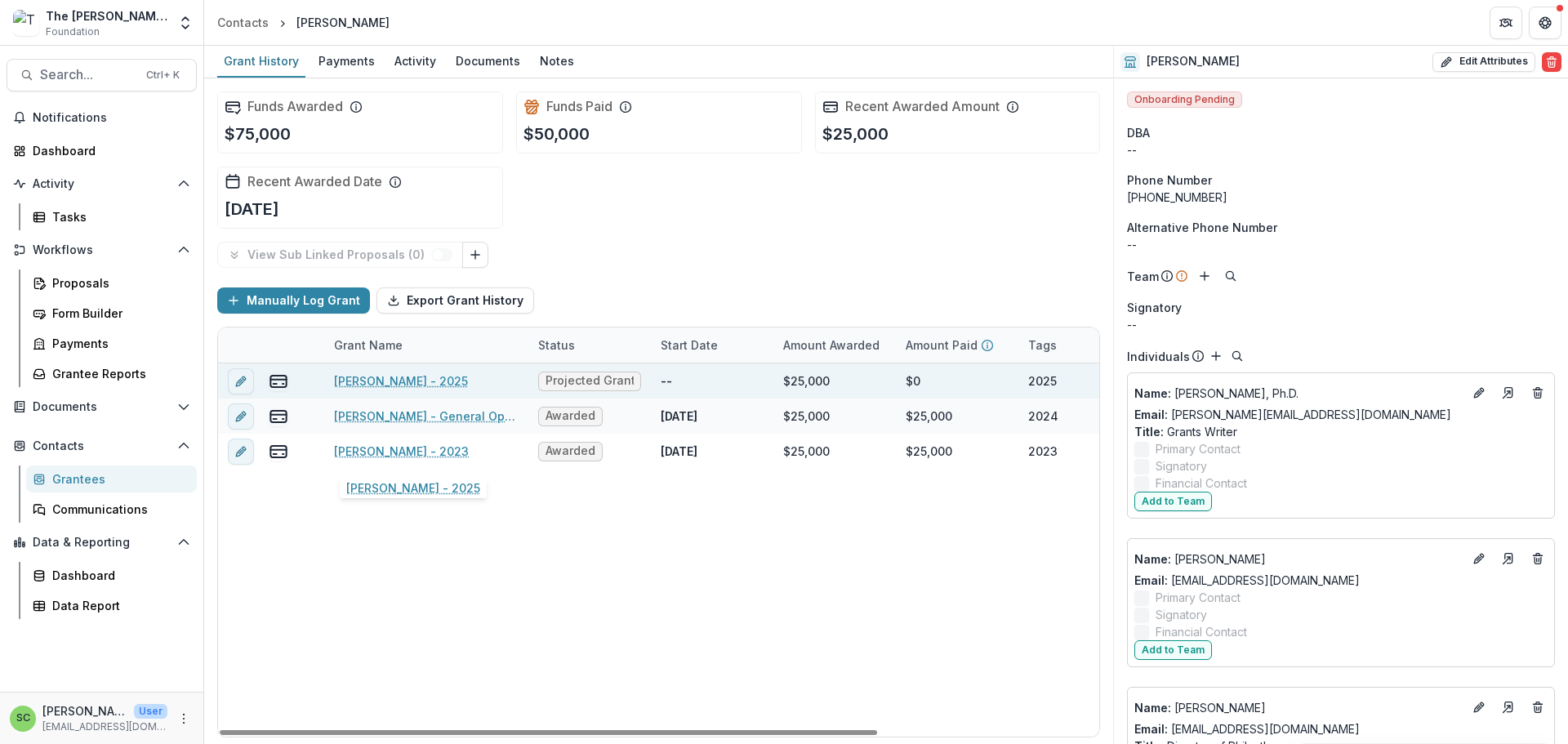
click at [369, 389] on link "[PERSON_NAME] - 2025" at bounding box center [401, 380] width 134 height 17
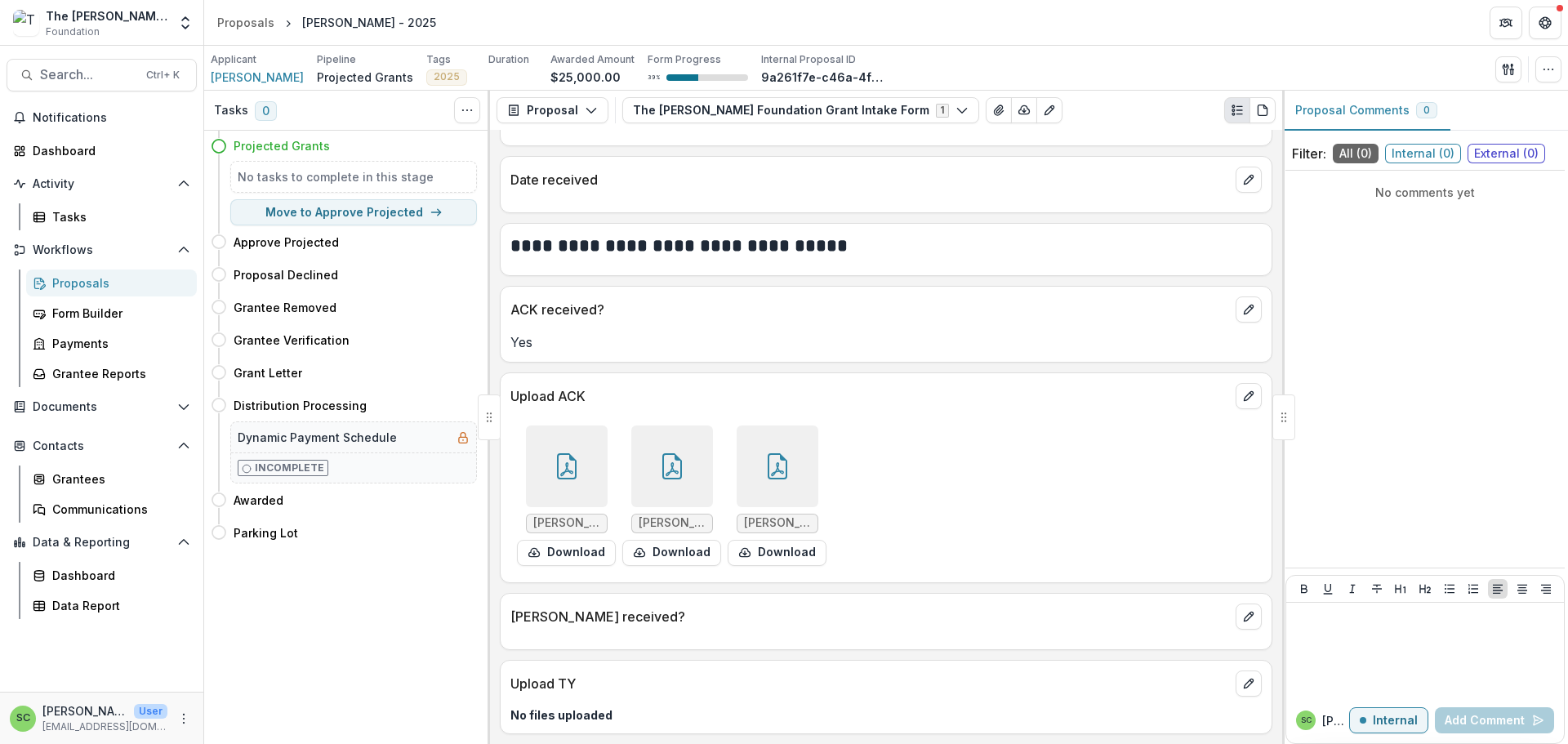
scroll to position [1715, 0]
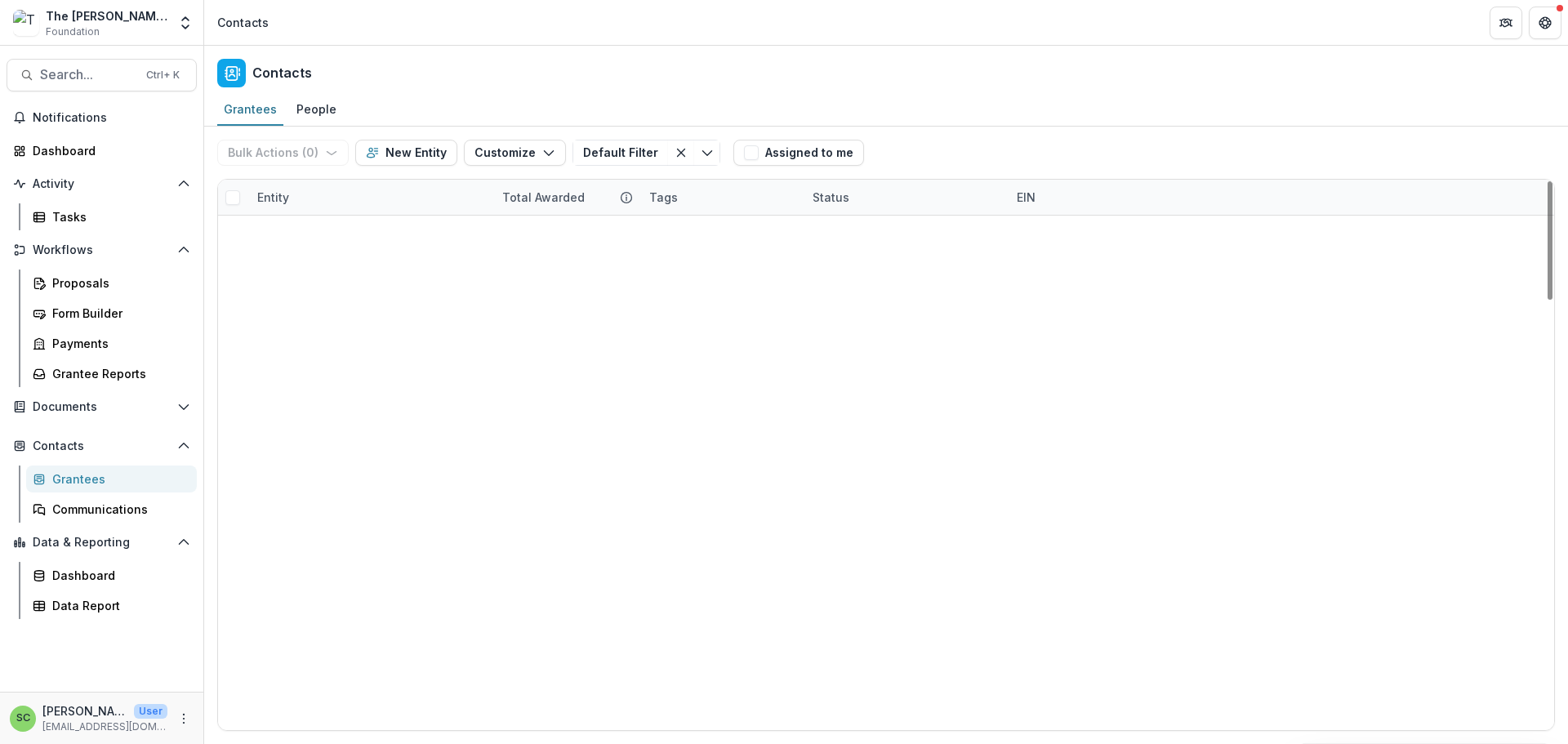
click at [349, 213] on div "Entity" at bounding box center [370, 197] width 245 height 35
click at [332, 299] on button "Sort Ascending" at bounding box center [352, 297] width 196 height 26
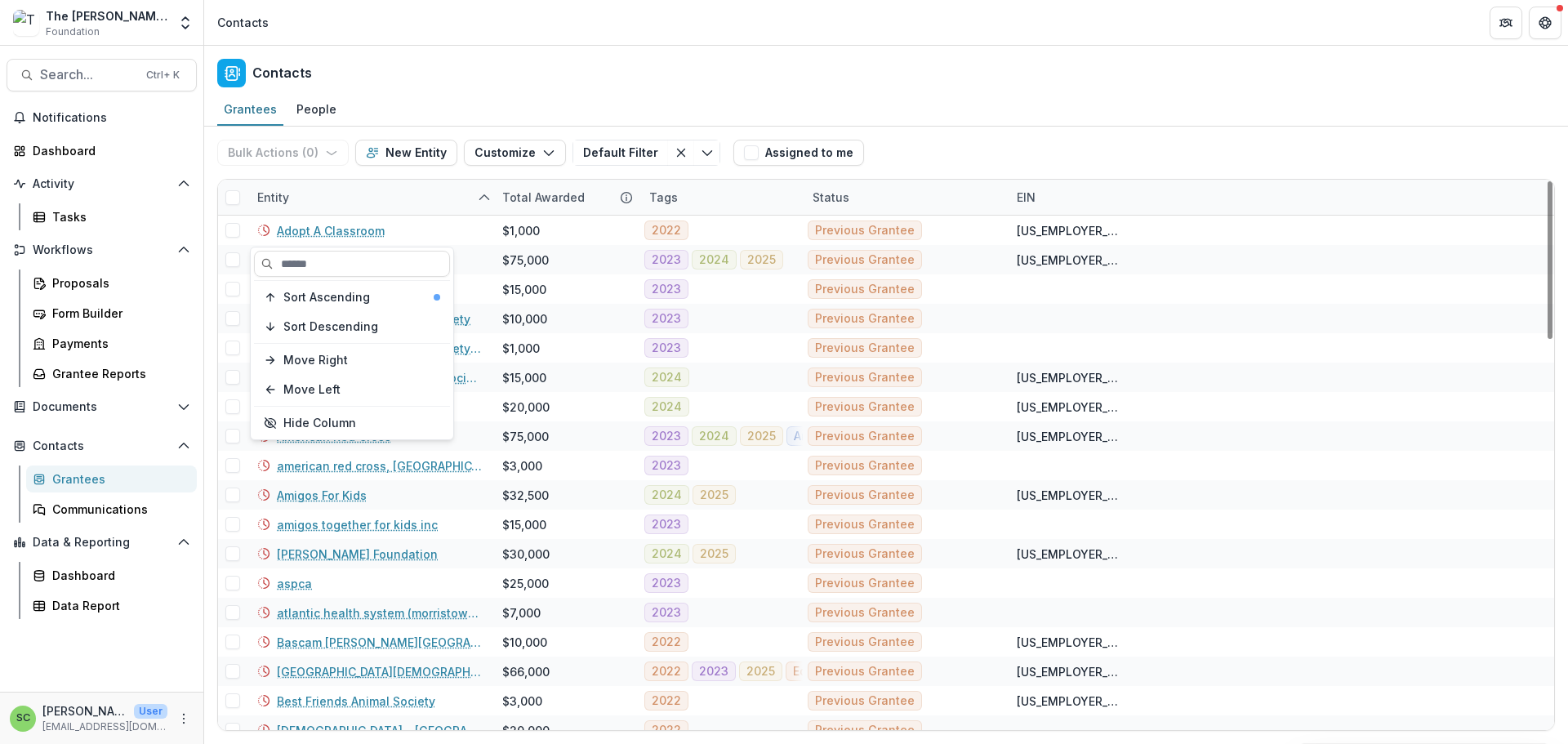
click at [316, 215] on div "Entity" at bounding box center [370, 197] width 245 height 35
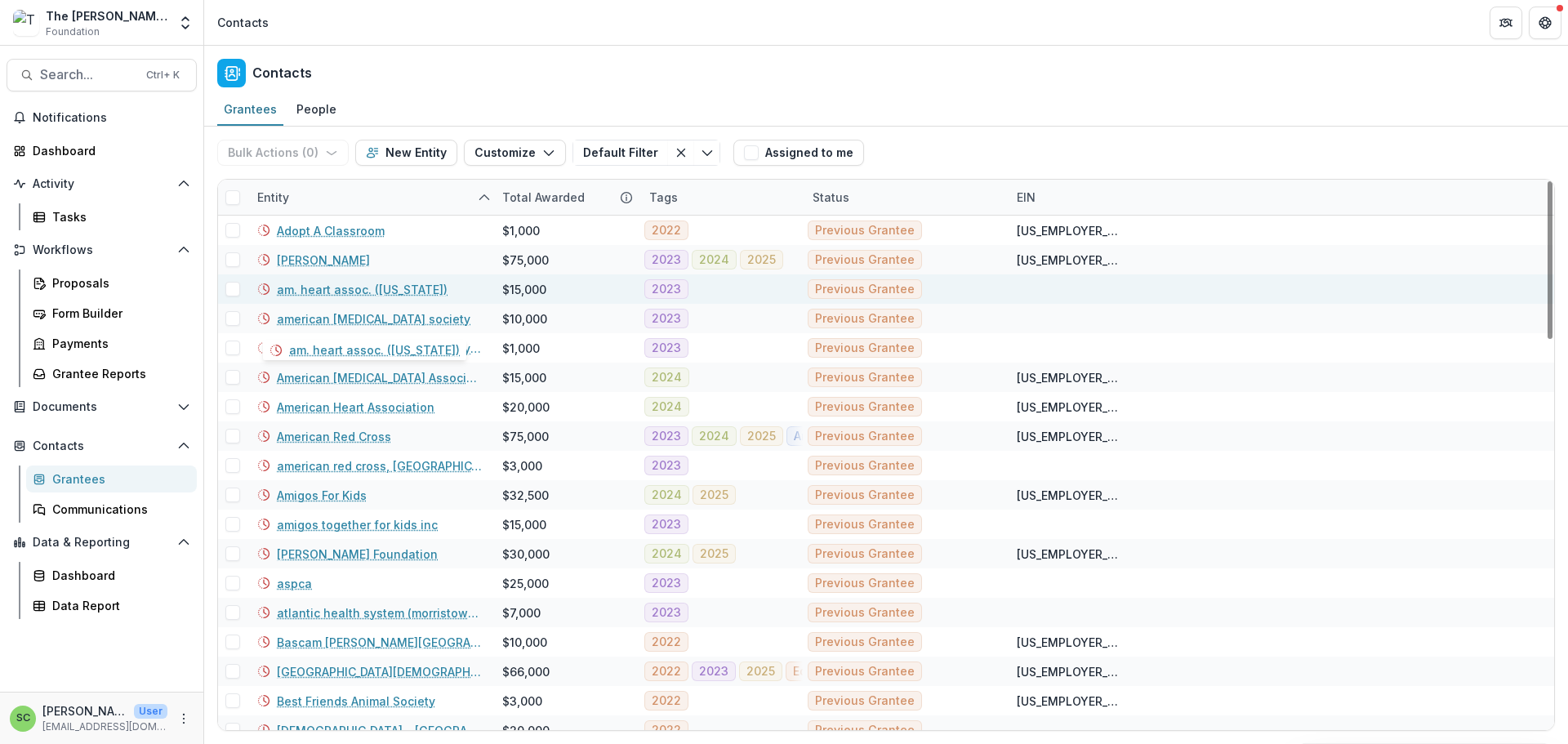
click at [329, 298] on link "am. heart assoc. ([US_STATE])" at bounding box center [362, 289] width 170 height 17
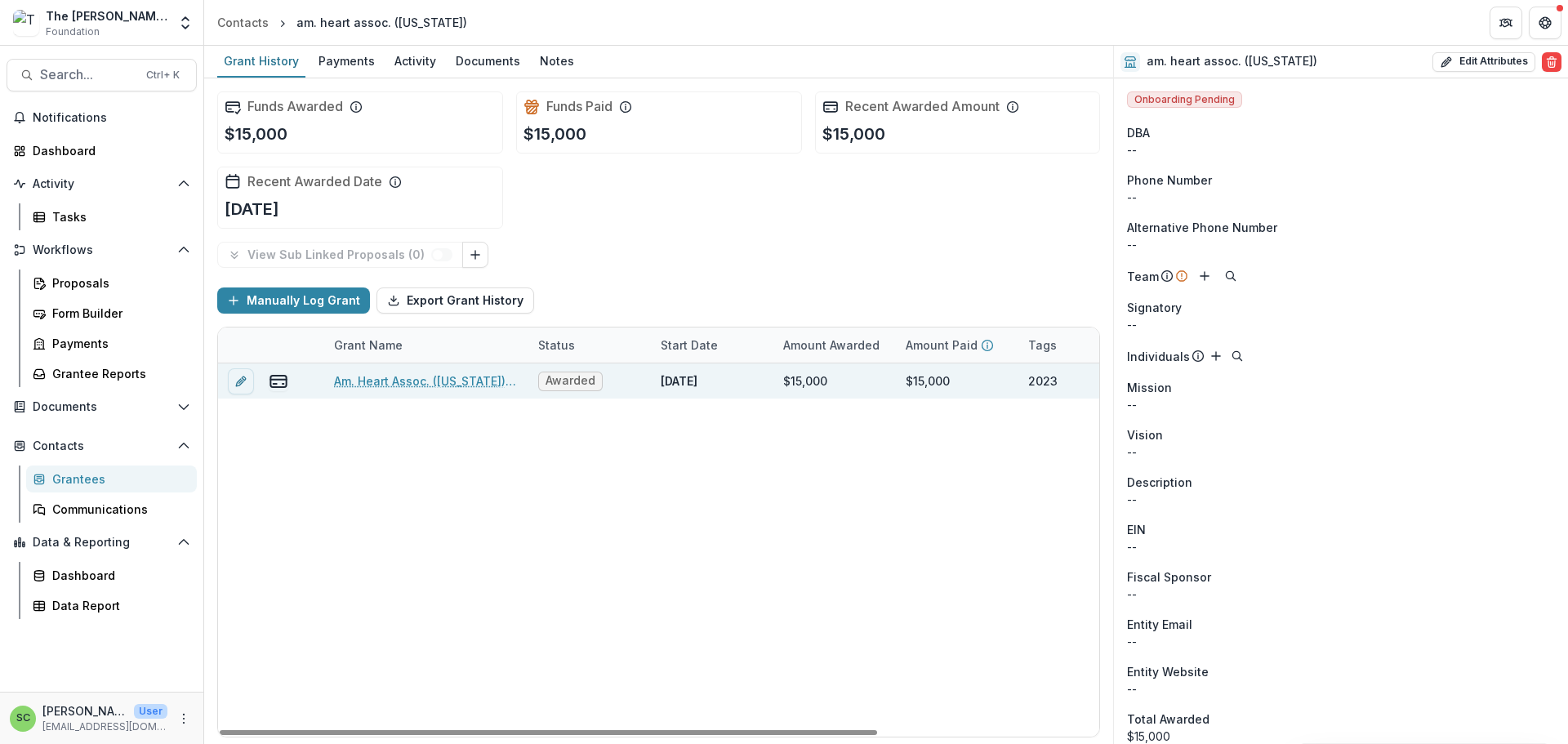
click at [445, 389] on link "Am. Heart Assoc. ([US_STATE]) - 2023" at bounding box center [426, 380] width 184 height 17
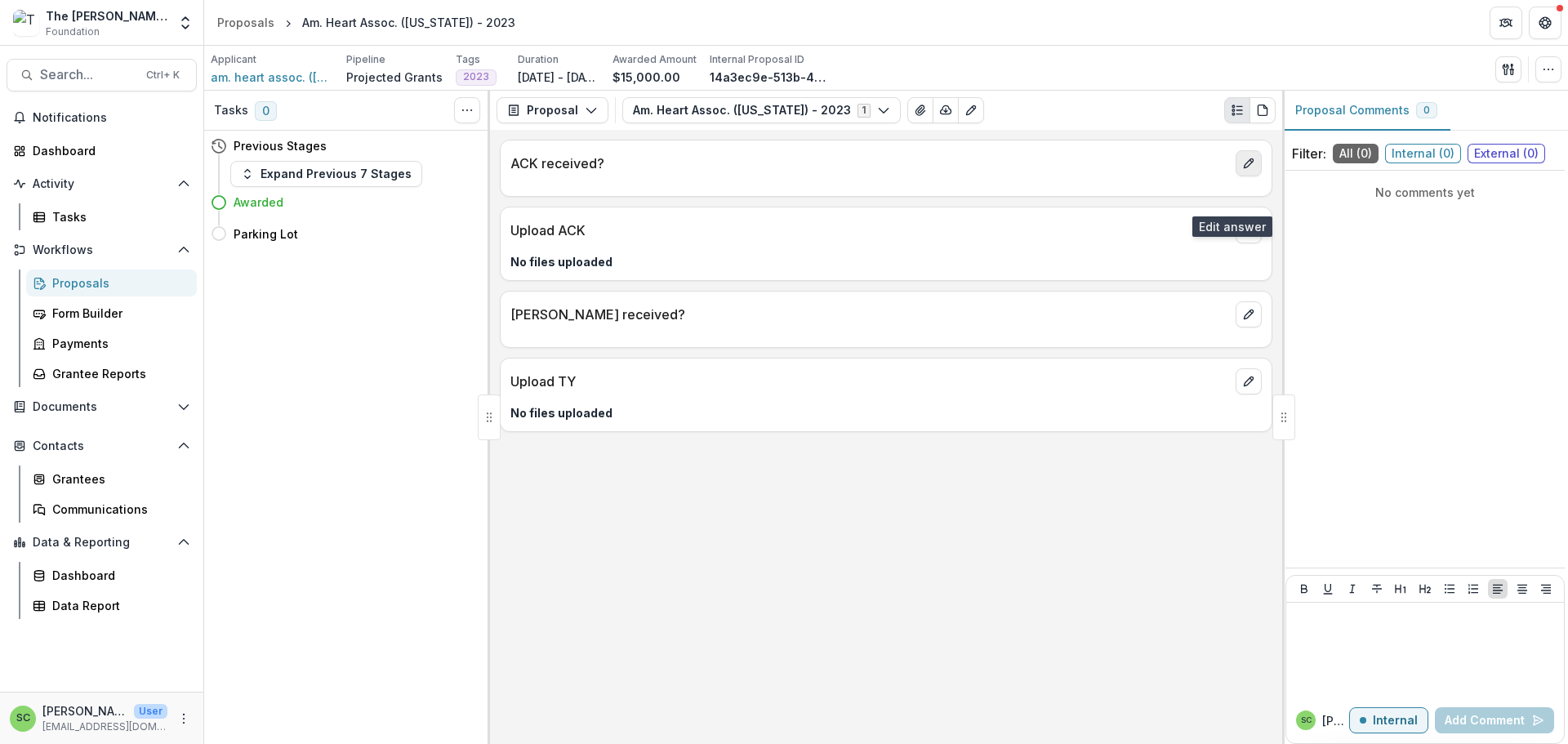
click at [1242, 169] on icon "edit" at bounding box center [1249, 163] width 13 height 13
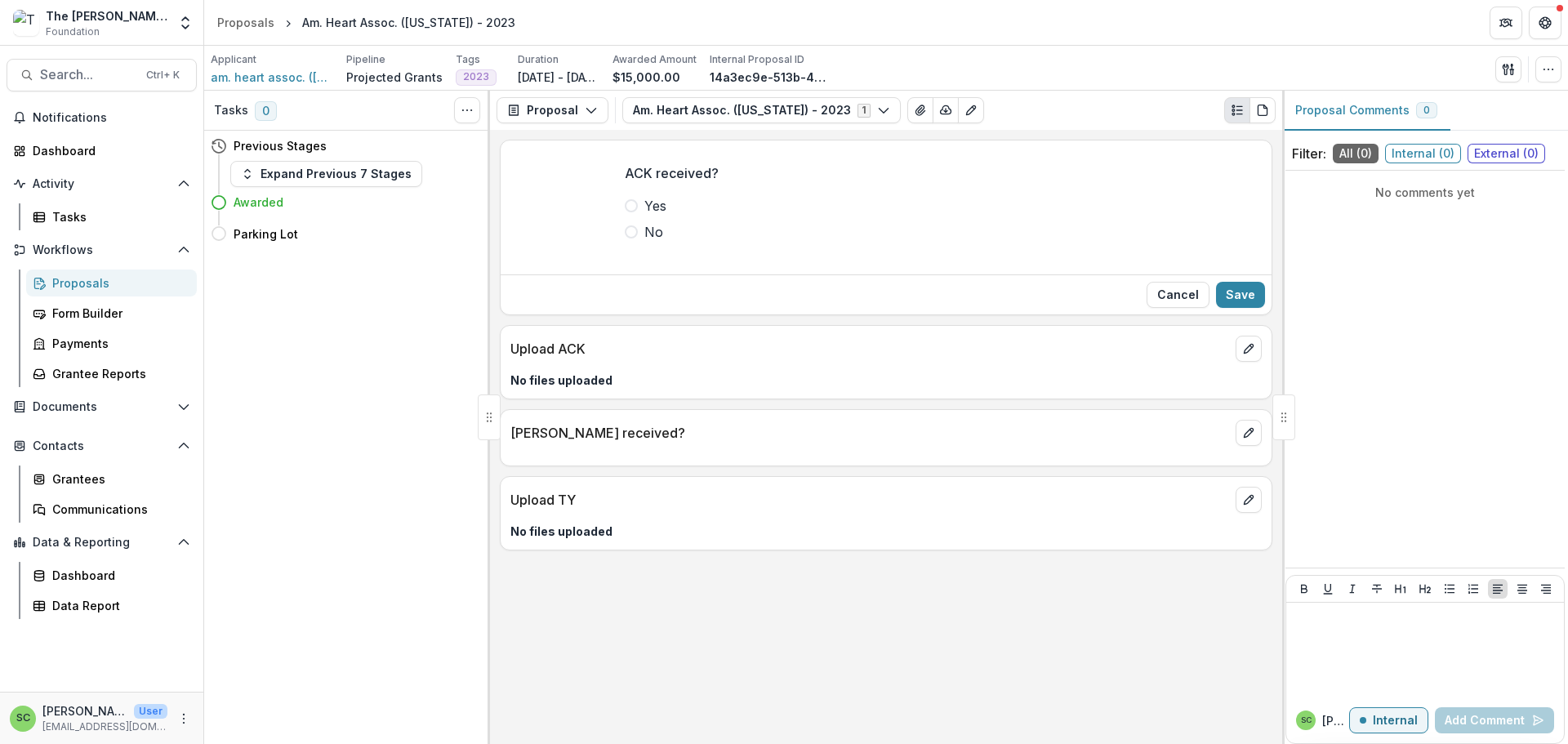
click at [625, 238] on span at bounding box center [632, 232] width 13 height 13
click at [1225, 308] on button "Save" at bounding box center [1240, 295] width 49 height 26
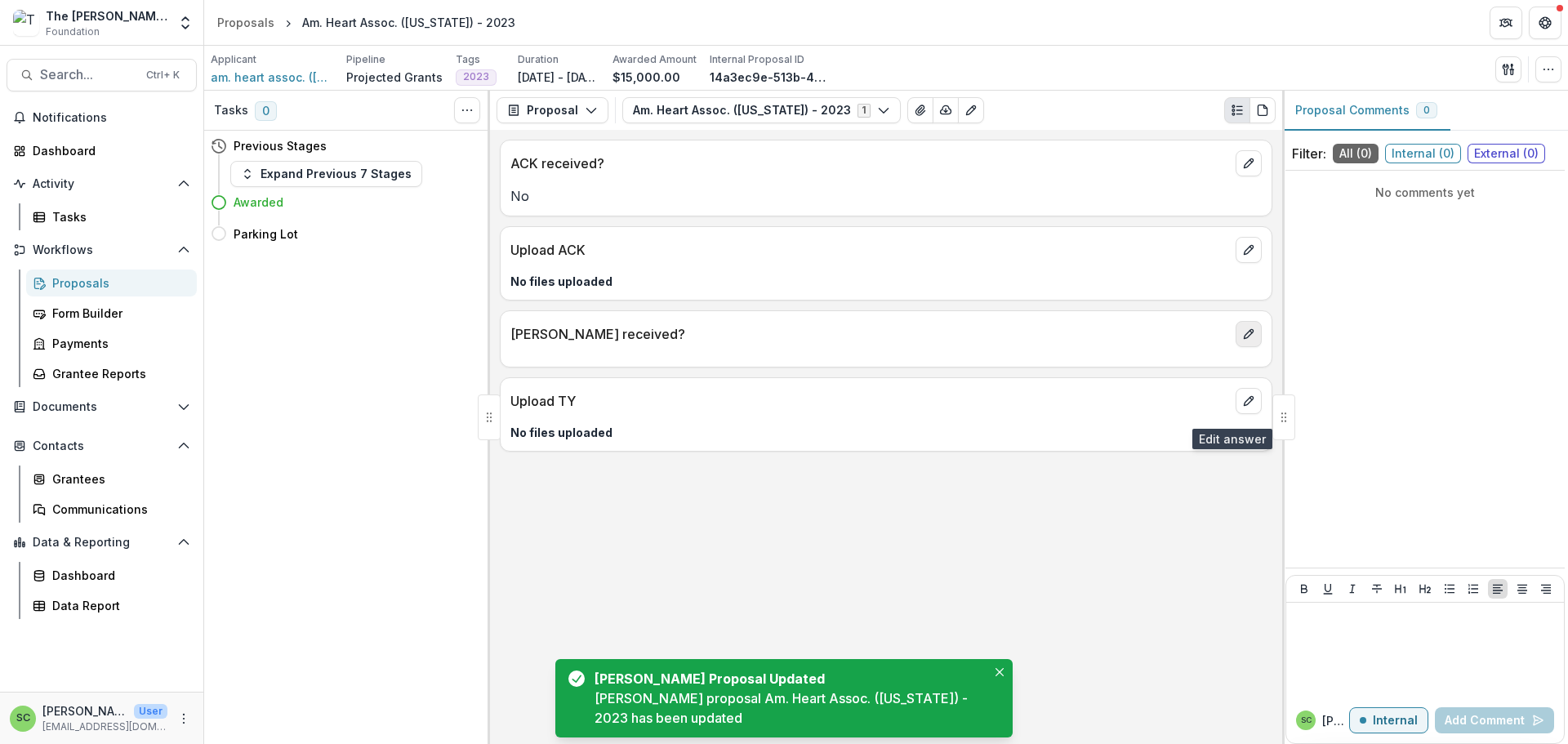
click at [1242, 341] on icon "edit" at bounding box center [1249, 334] width 13 height 13
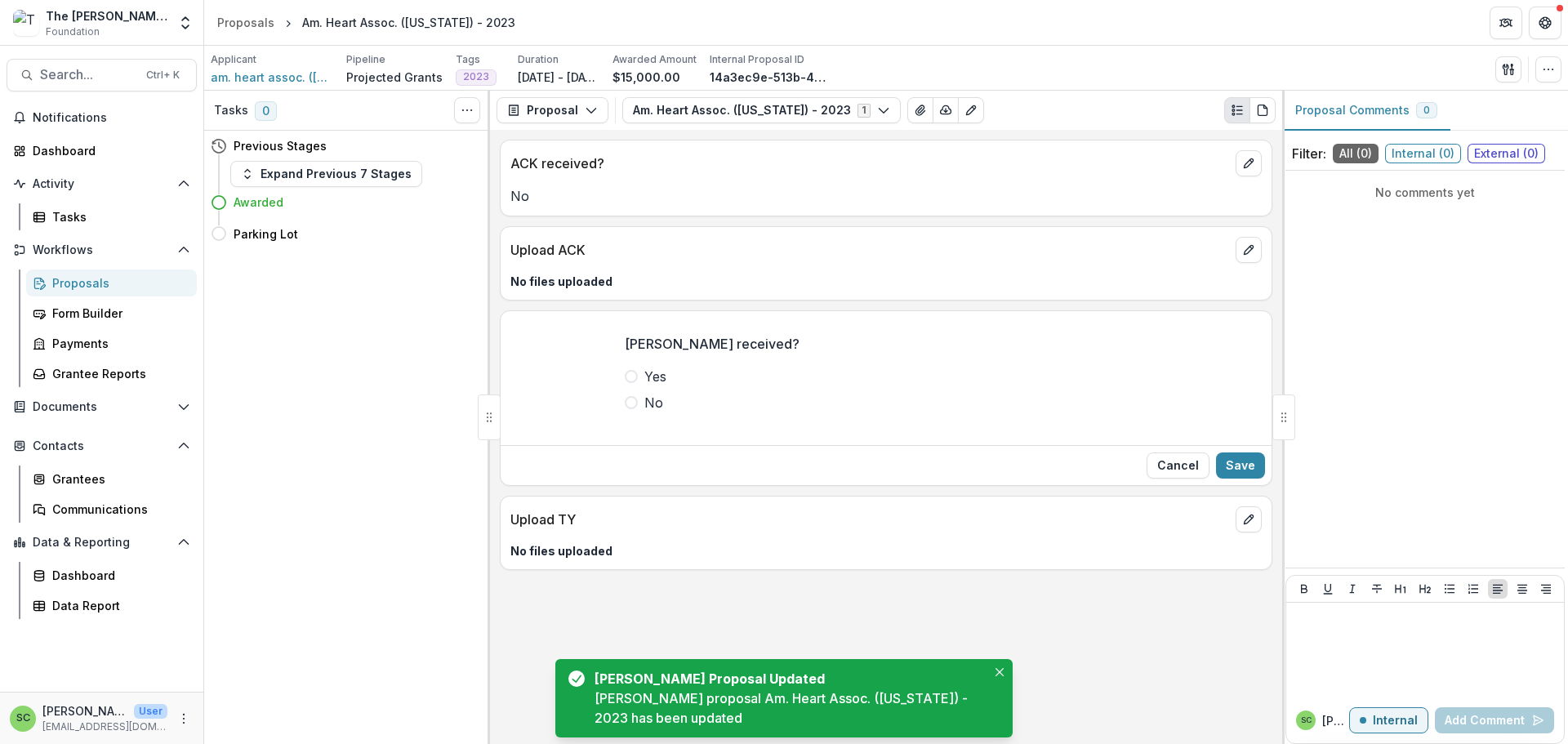
drag, startPoint x: 567, startPoint y: 493, endPoint x: 605, endPoint y: 494, distance: 38.0
click at [625, 413] on label "No" at bounding box center [887, 402] width 523 height 19
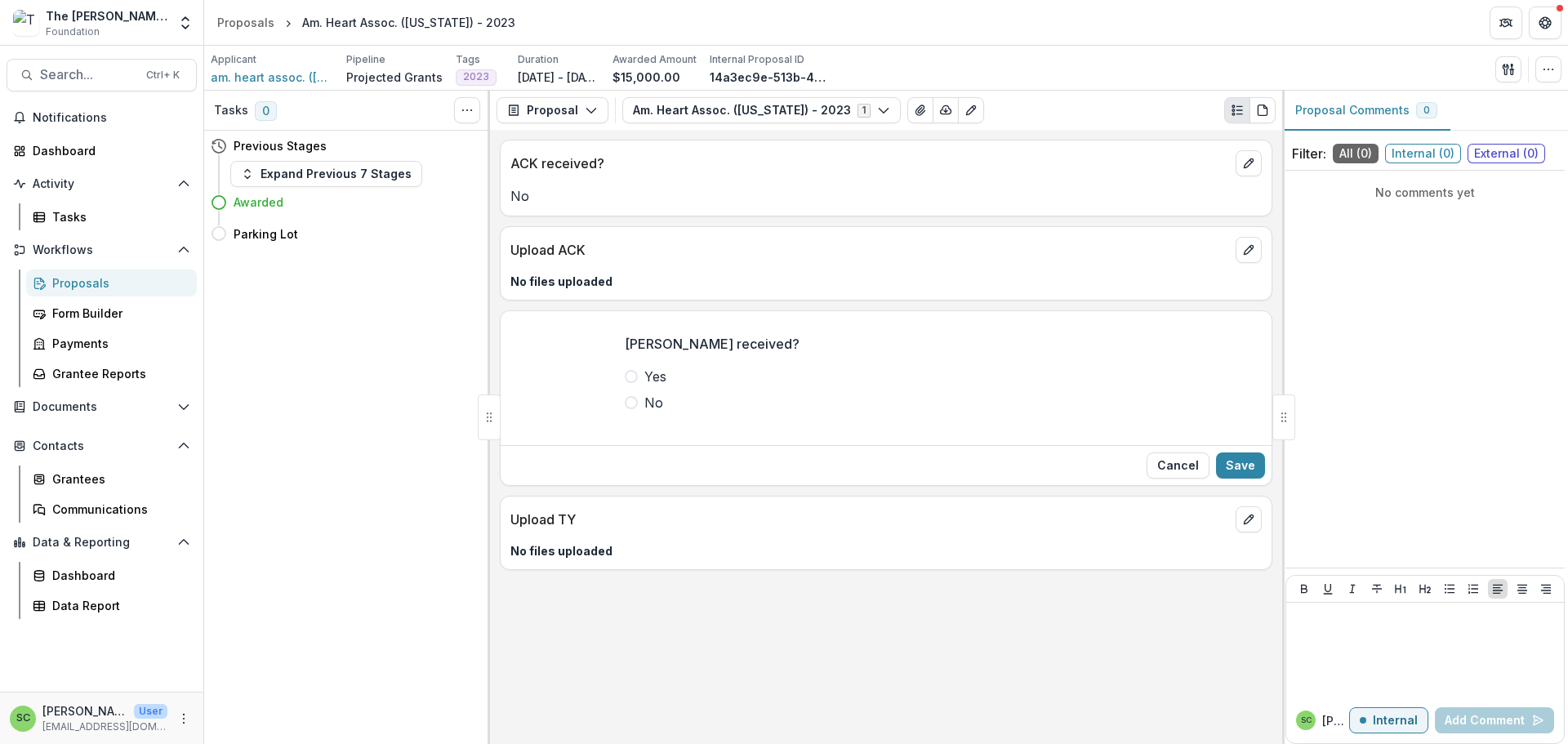
click at [625, 409] on span at bounding box center [632, 402] width 13 height 13
click at [1237, 479] on button "Save" at bounding box center [1240, 465] width 49 height 26
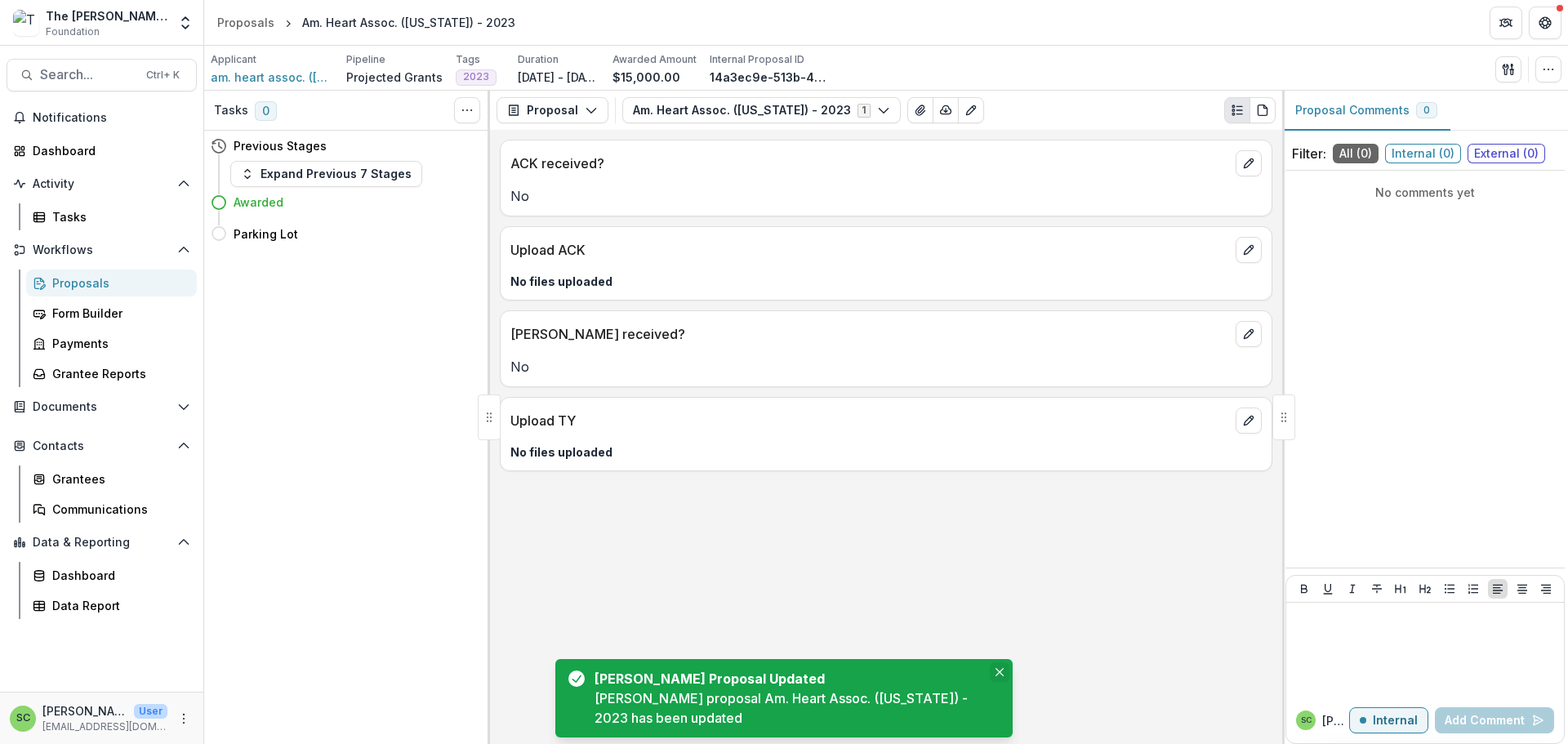
click at [1005, 662] on button "Close" at bounding box center [999, 671] width 19 height 19
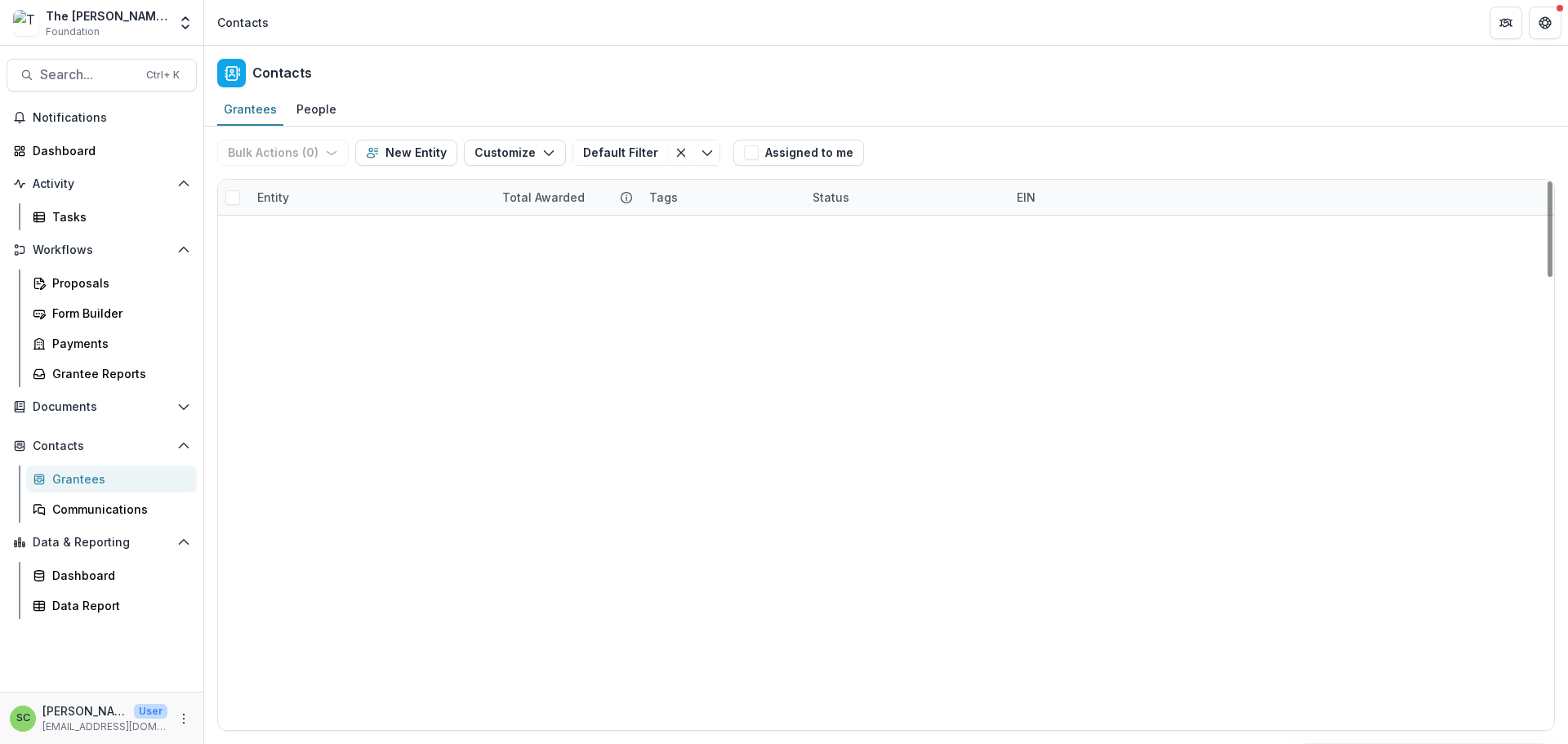
click at [290, 206] on div "Entity" at bounding box center [273, 197] width 52 height 17
click at [316, 305] on span "Sort Ascending" at bounding box center [327, 297] width 87 height 14
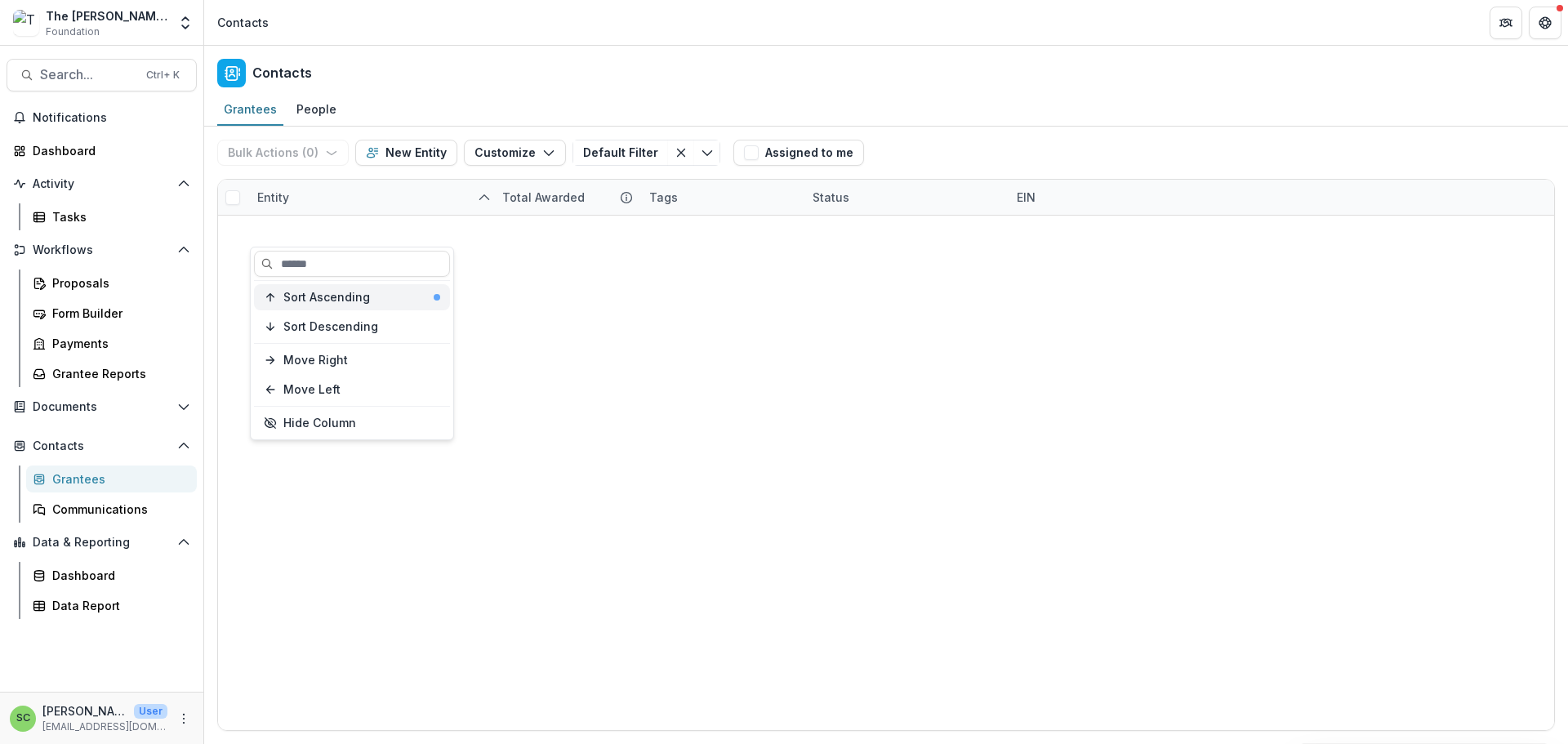
click at [316, 305] on span "Sort Ascending" at bounding box center [327, 297] width 87 height 14
click at [1137, 179] on div "Bulk Actions ( 0 ) Send Email Create Proposals Create Tasks New Entity Customiz…" at bounding box center [886, 152] width 1338 height 52
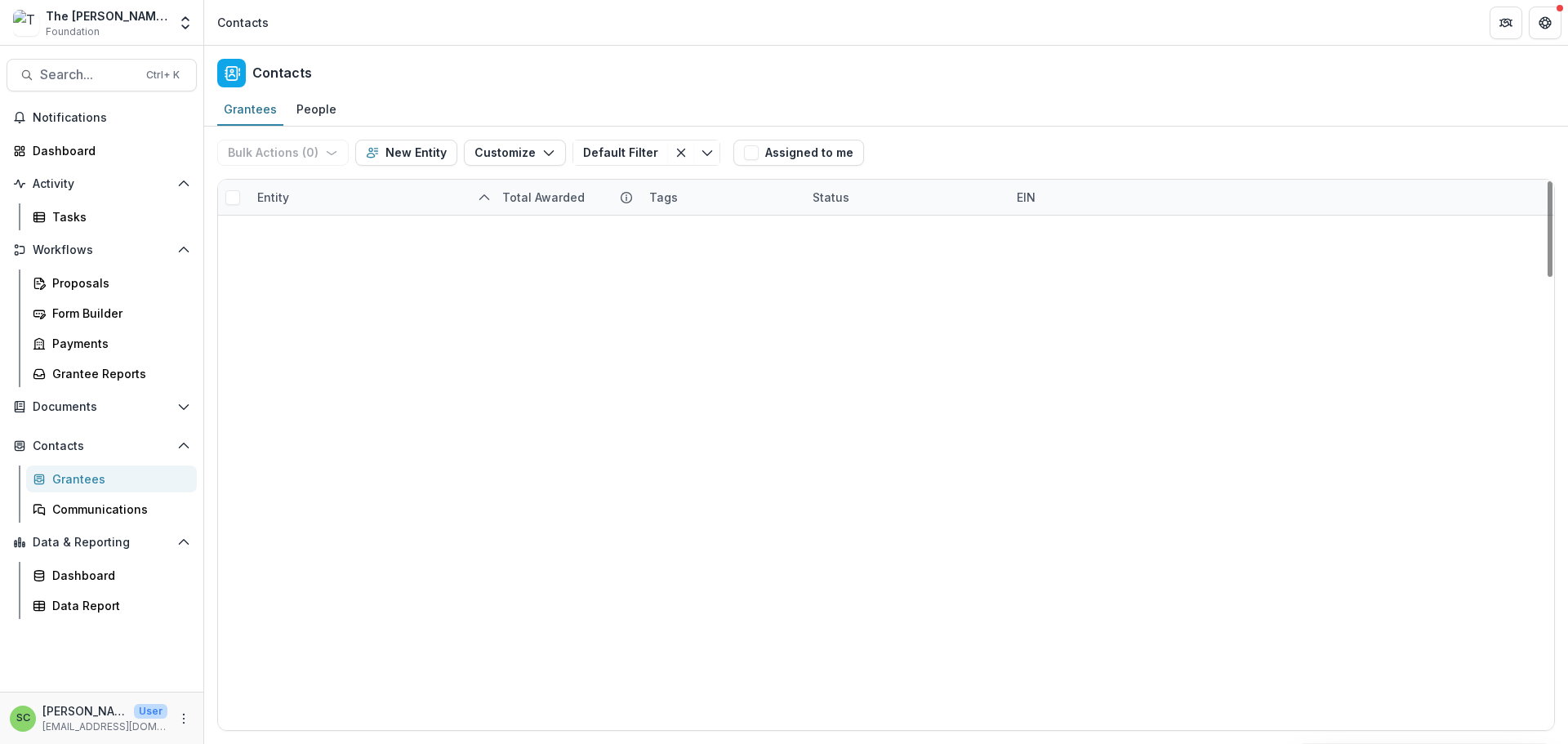
click at [727, 215] on div "Tags" at bounding box center [721, 197] width 163 height 35
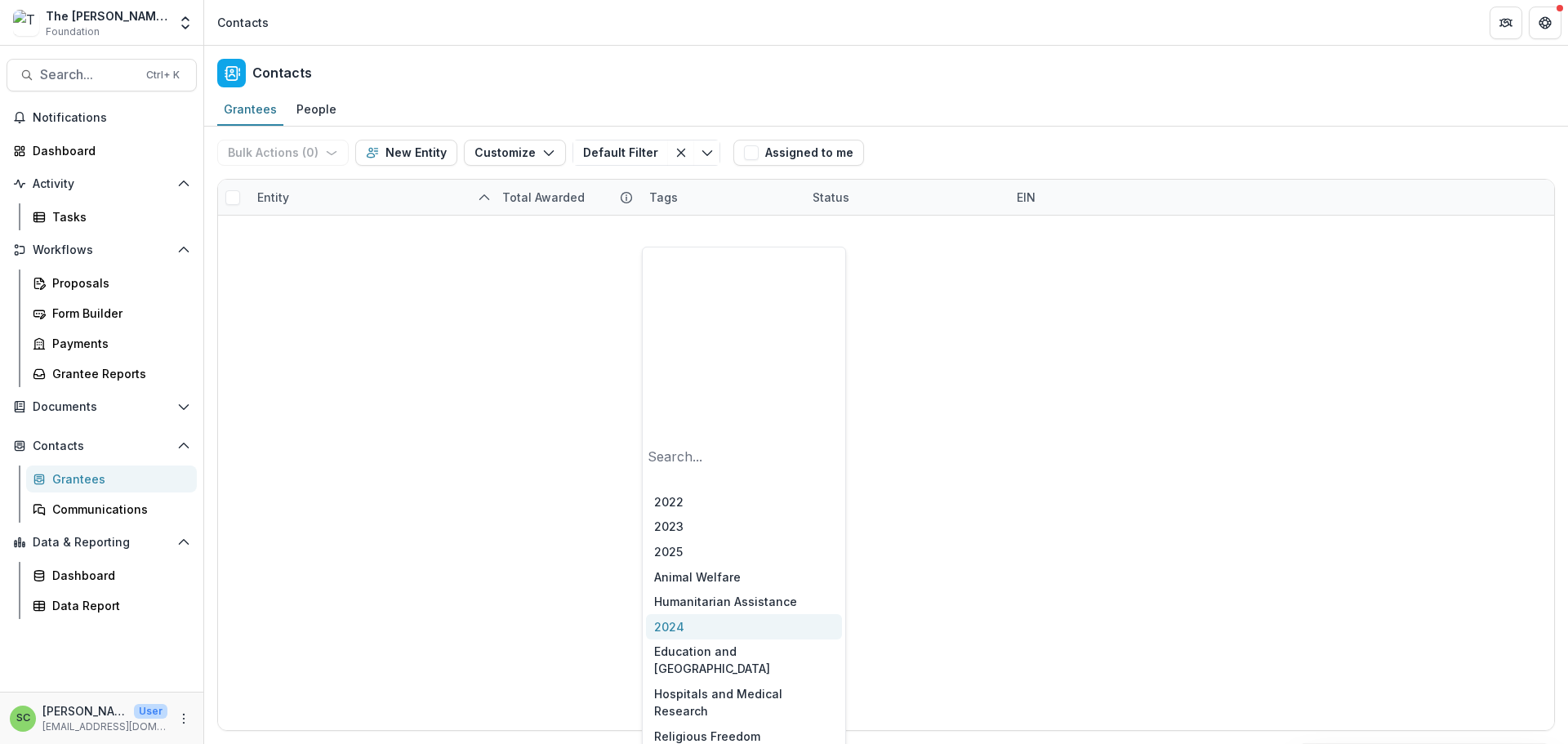
click at [700, 614] on div "2024" at bounding box center [744, 626] width 196 height 25
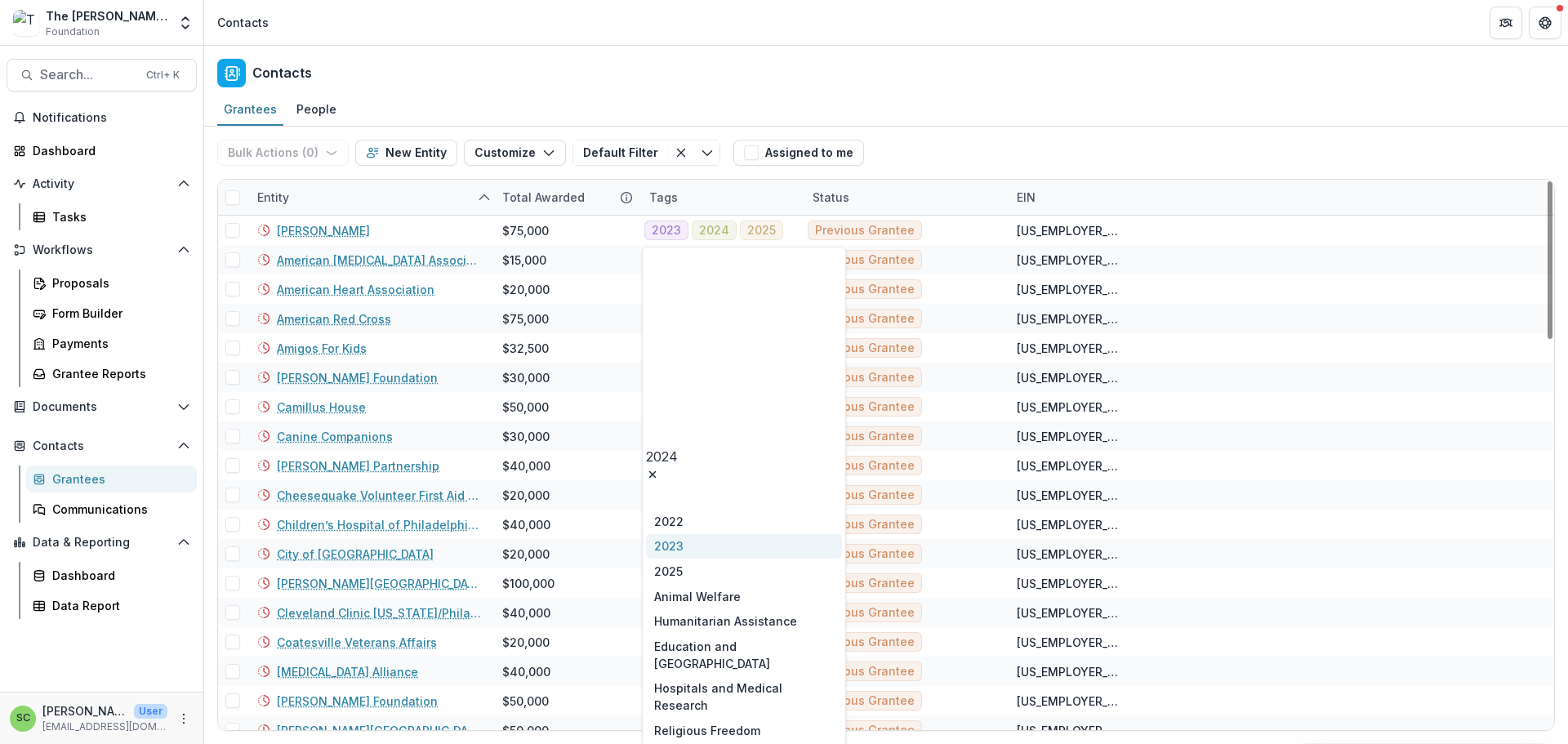
click at [711, 215] on div "Tags" at bounding box center [721, 197] width 163 height 35
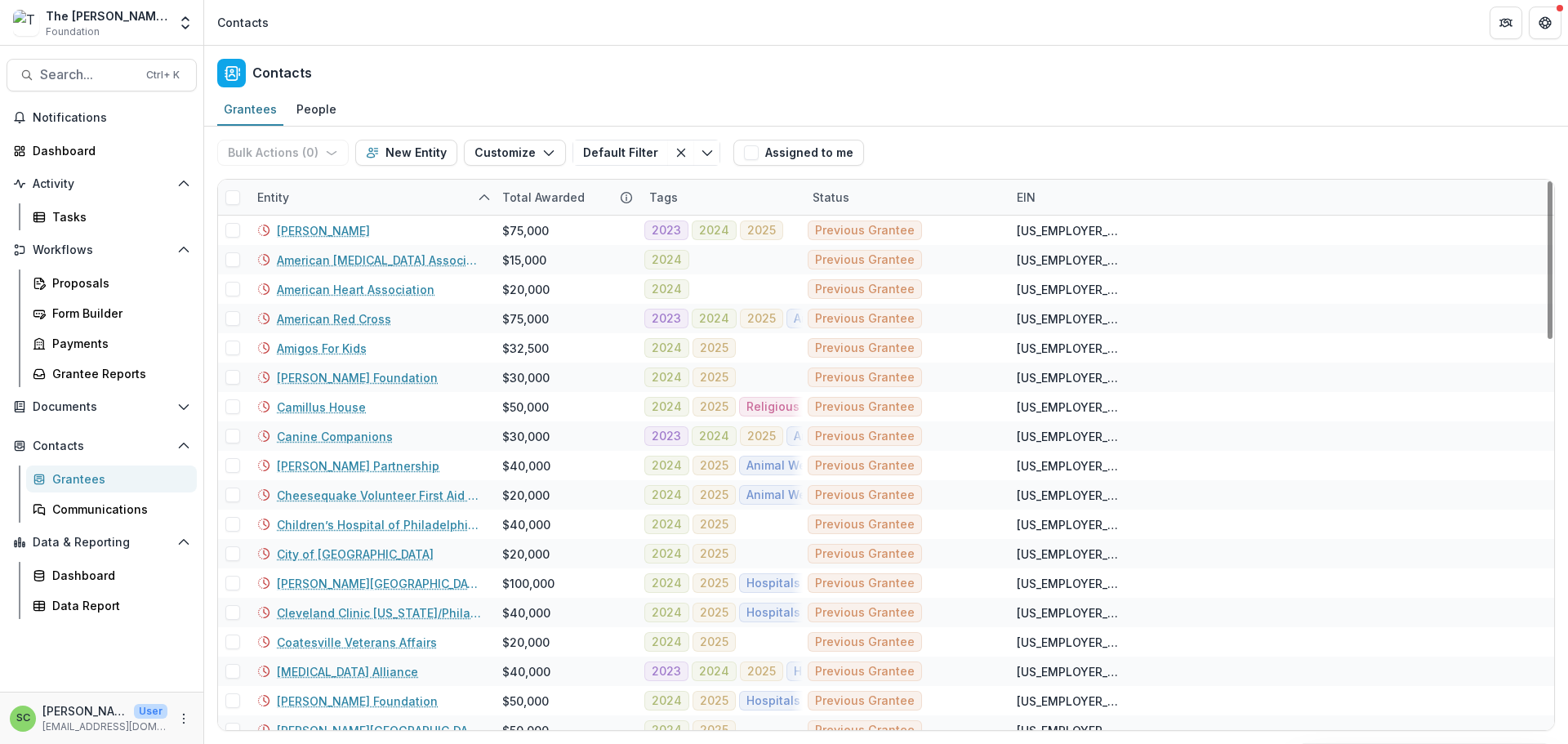
click at [711, 215] on div "Tags" at bounding box center [721, 197] width 163 height 35
click at [441, 215] on div "Entity" at bounding box center [370, 197] width 245 height 35
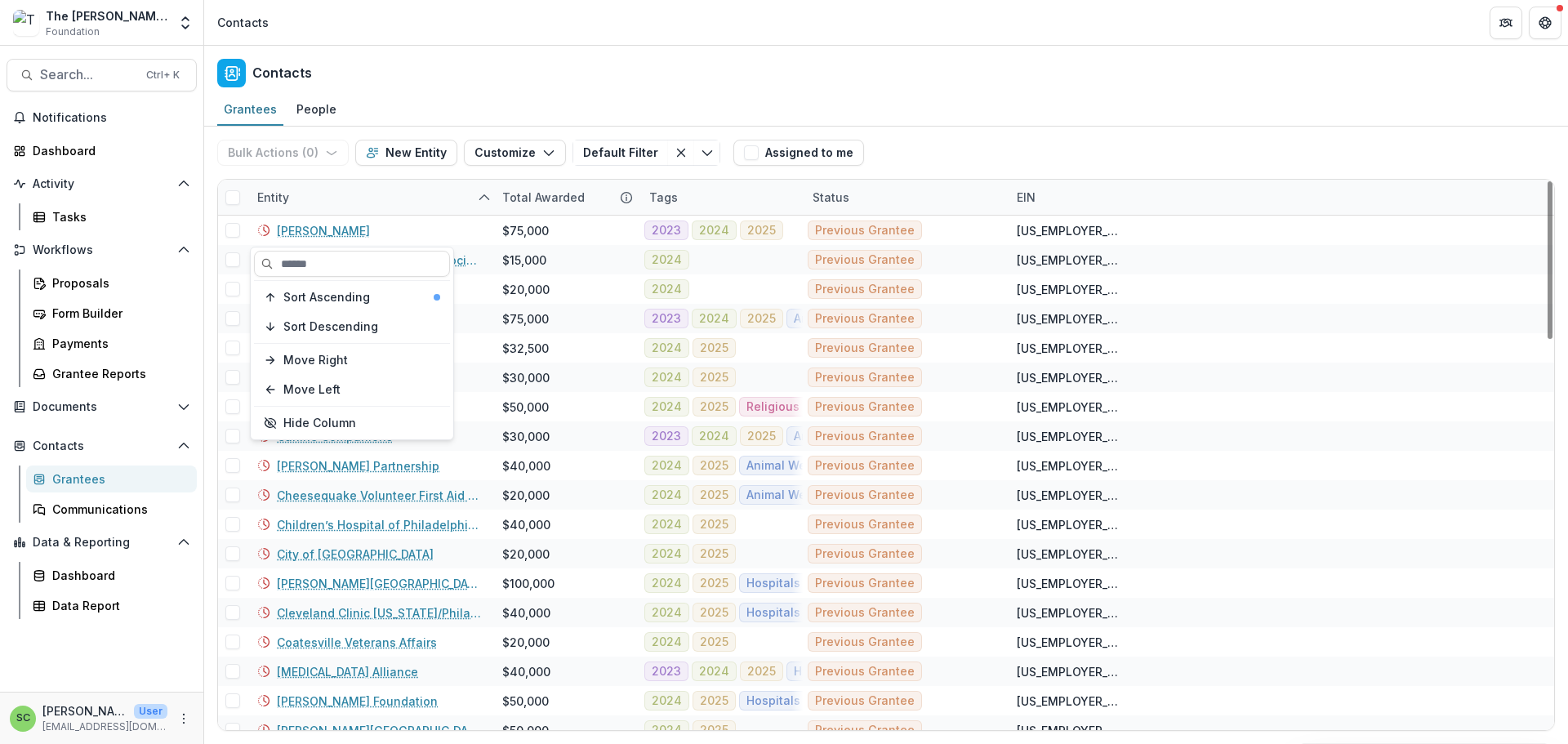
click at [441, 215] on div "Entity" at bounding box center [370, 197] width 245 height 35
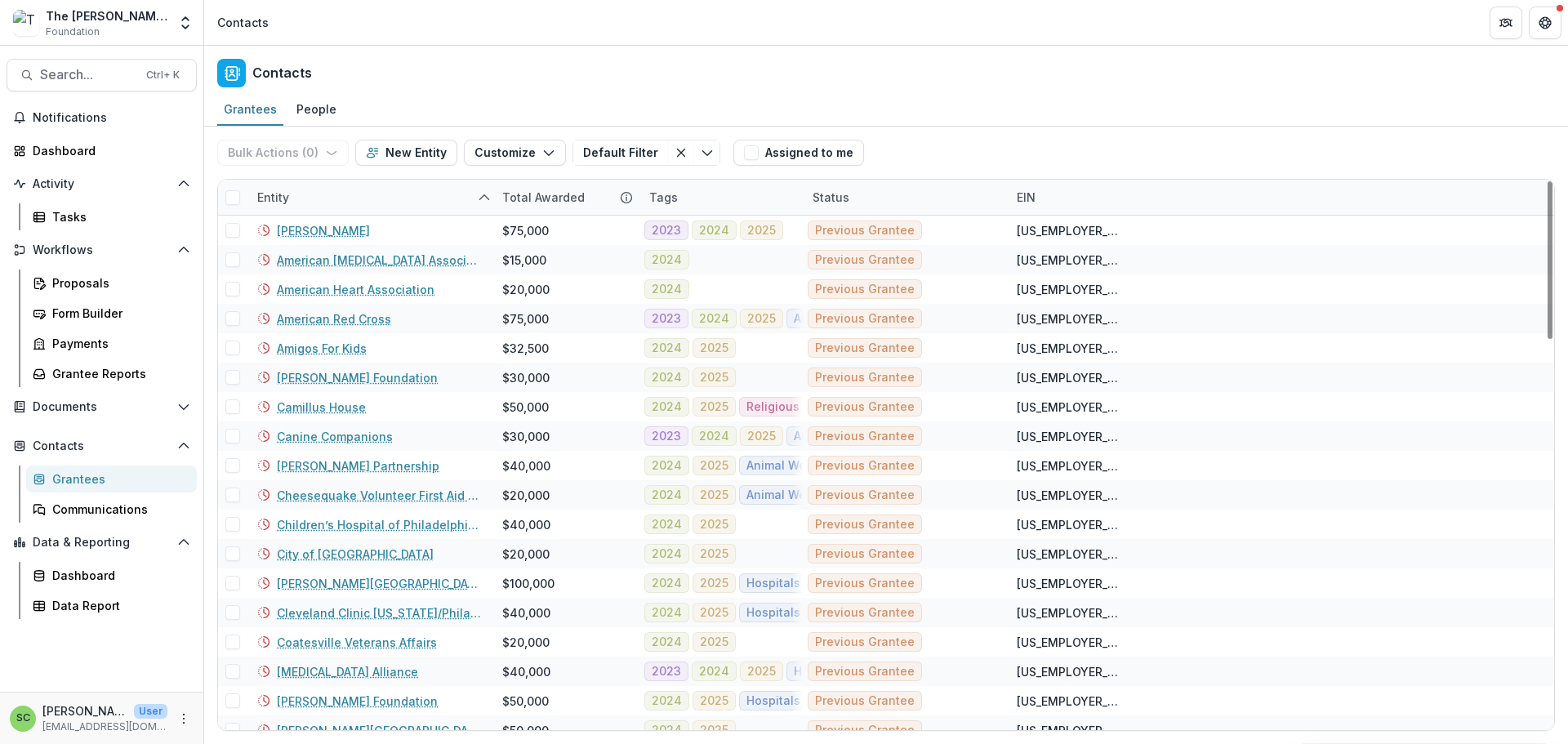
click at [424, 215] on div "Entity" at bounding box center [370, 197] width 245 height 35
